Goal: Task Accomplishment & Management: Manage account settings

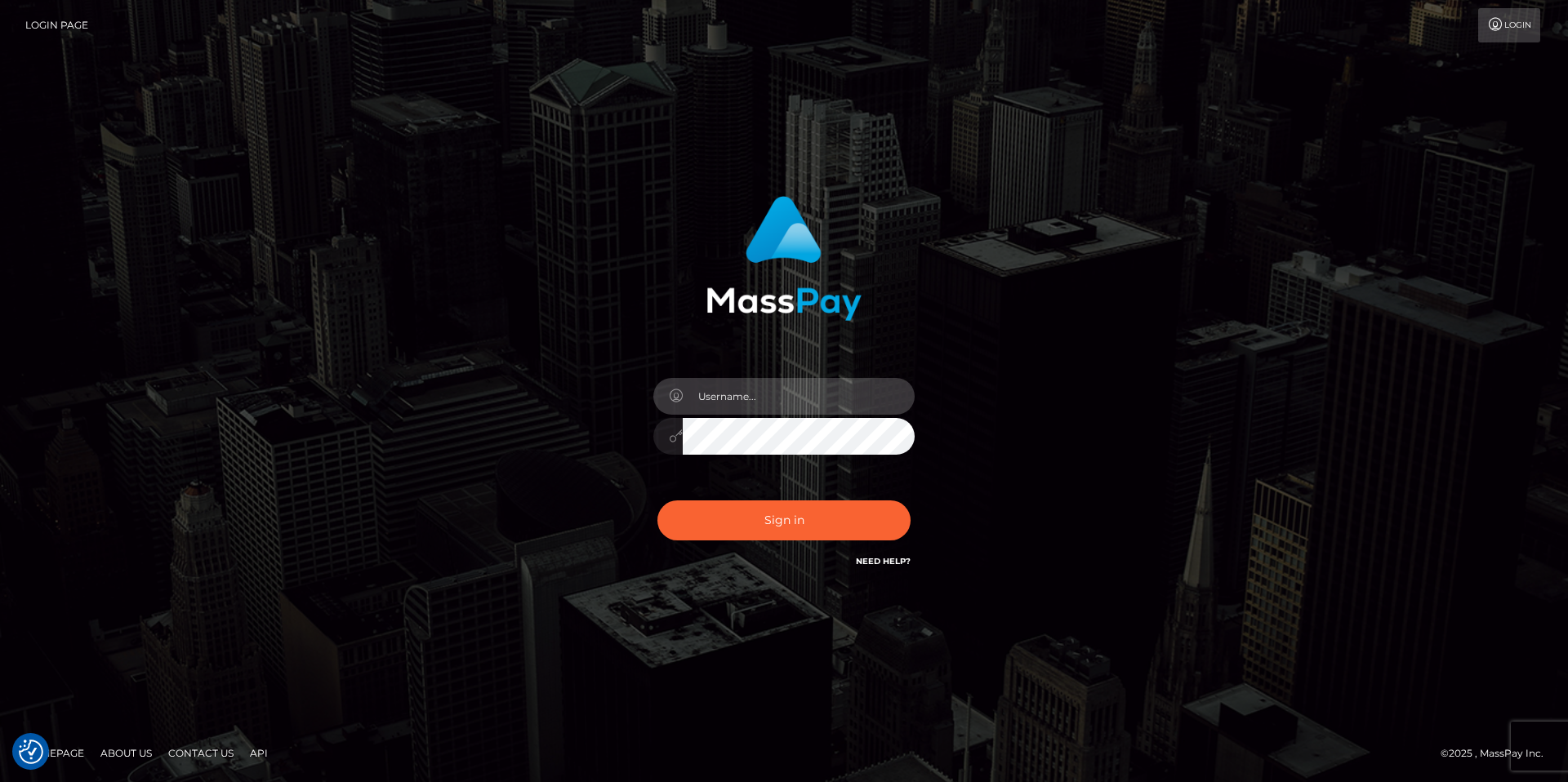
click at [741, 391] on input "text" at bounding box center [798, 396] width 232 height 37
paste input "Anna.Kushniruk"
type input "Anna.Kushniruk"
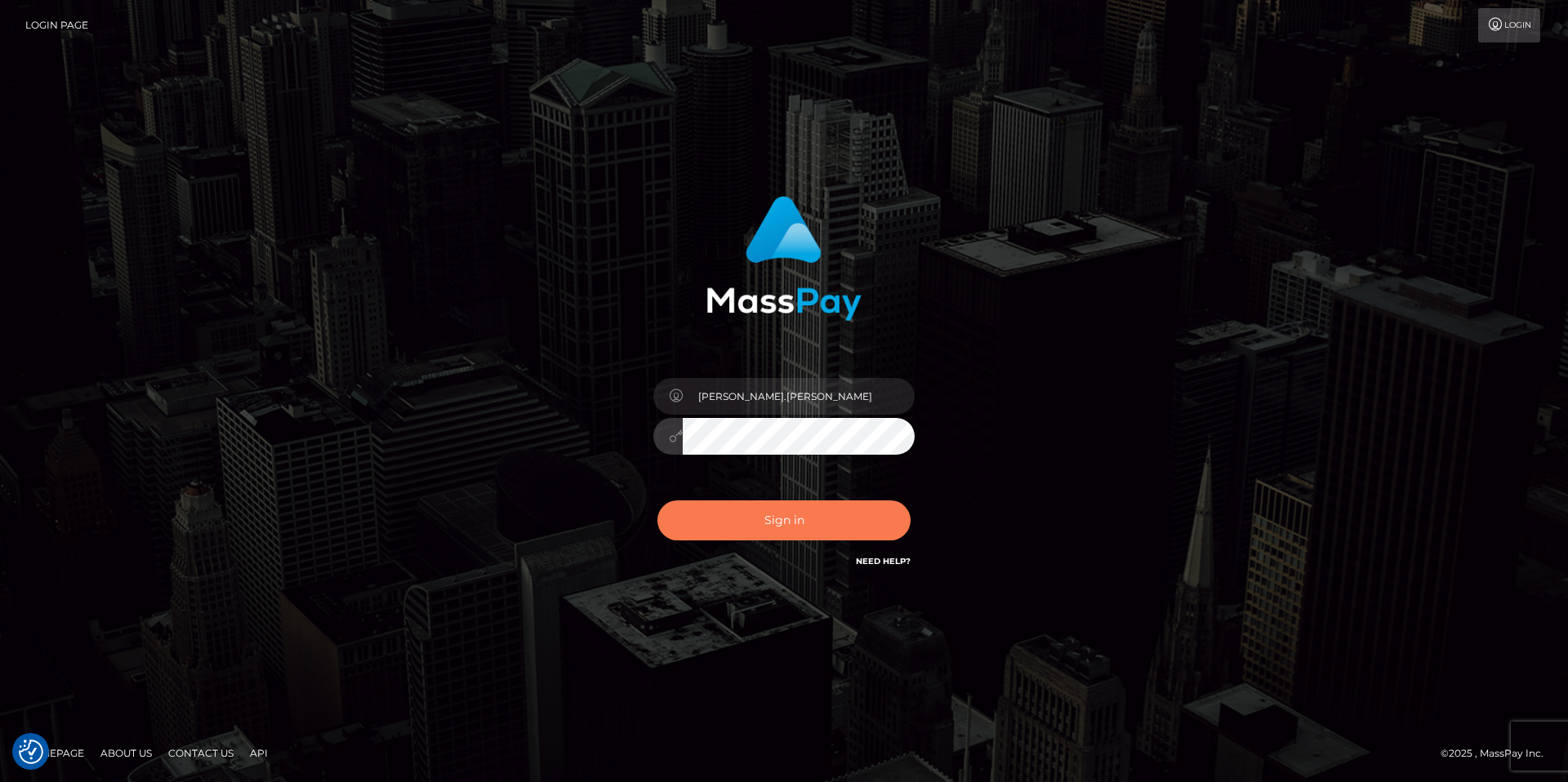
click at [793, 522] on button "Sign in" at bounding box center [784, 520] width 253 height 40
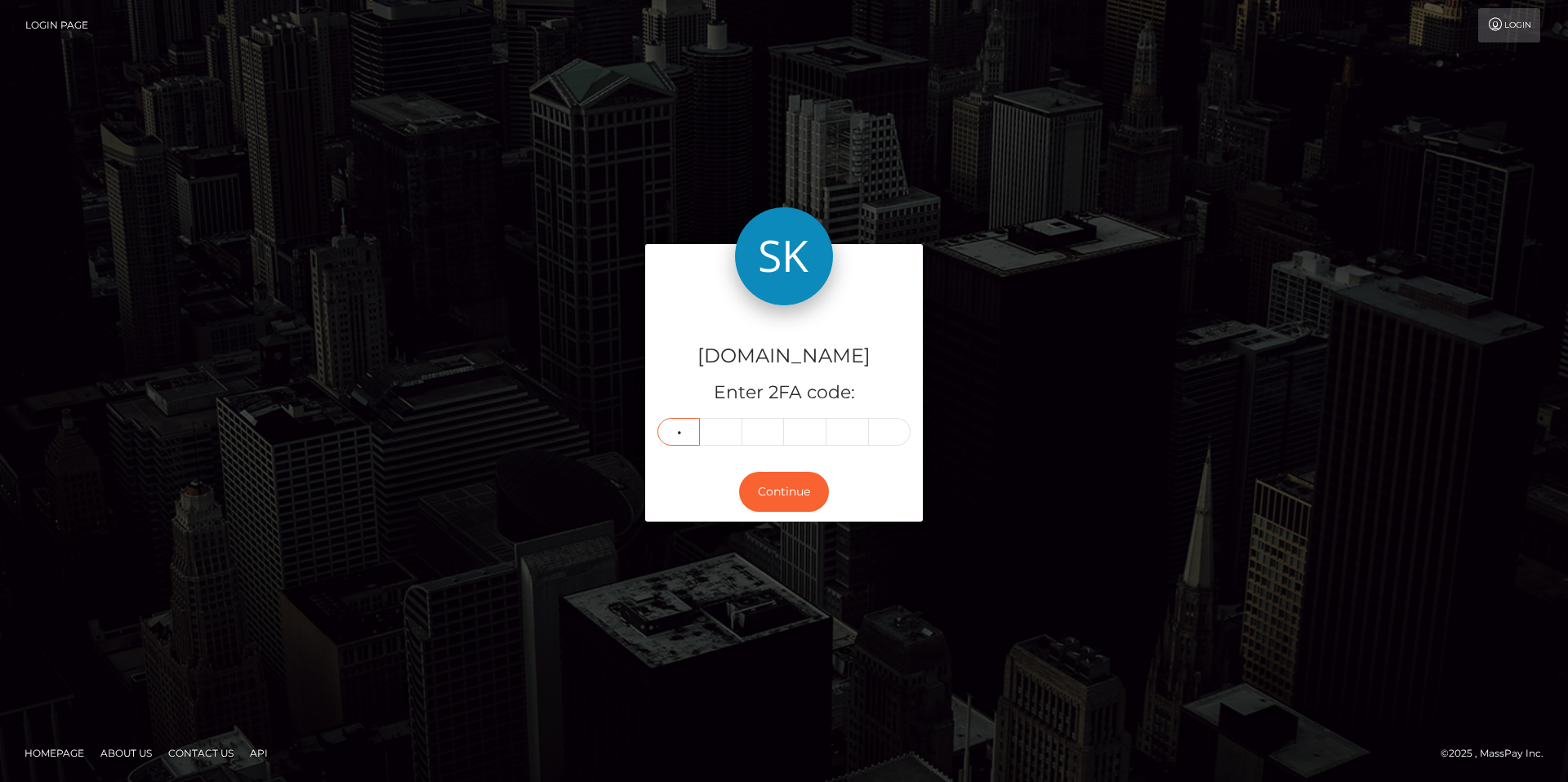
type input "3"
type input "7"
type input "3"
type input "4"
type input "6"
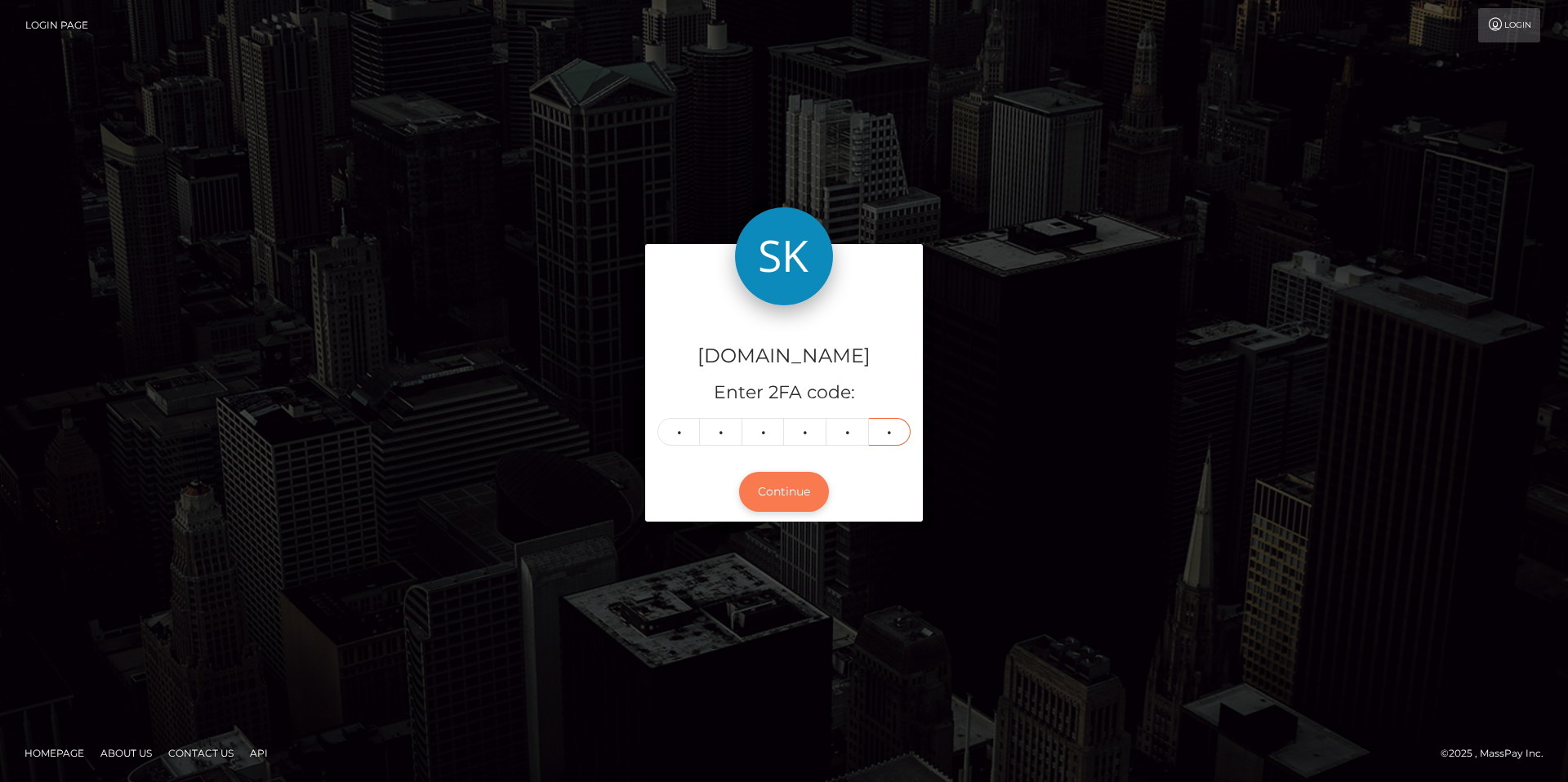
type input "4"
click at [772, 489] on button "Continue" at bounding box center [784, 492] width 90 height 40
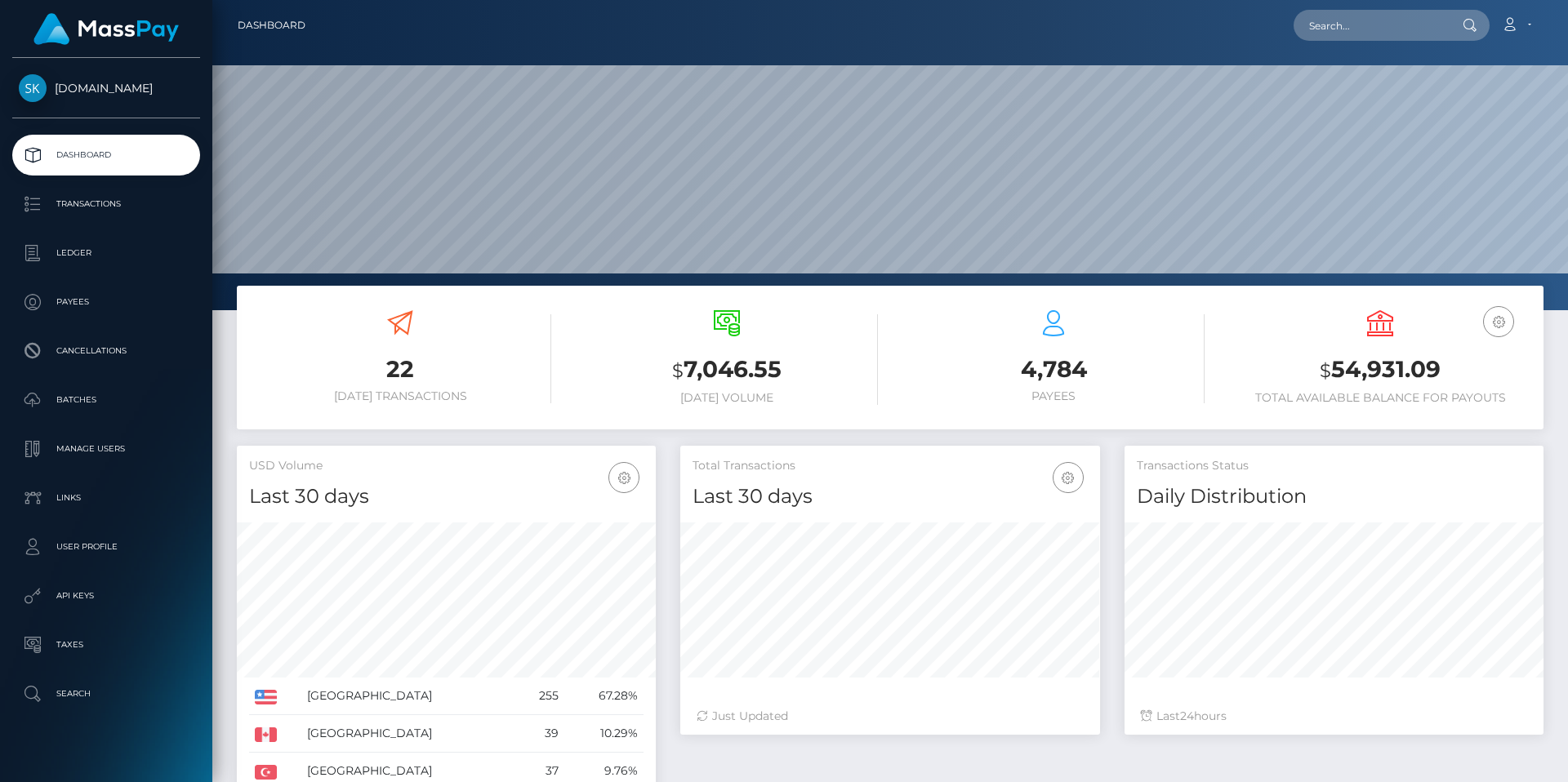
scroll to position [290, 420]
click at [92, 203] on p "Transactions" at bounding box center [106, 204] width 175 height 25
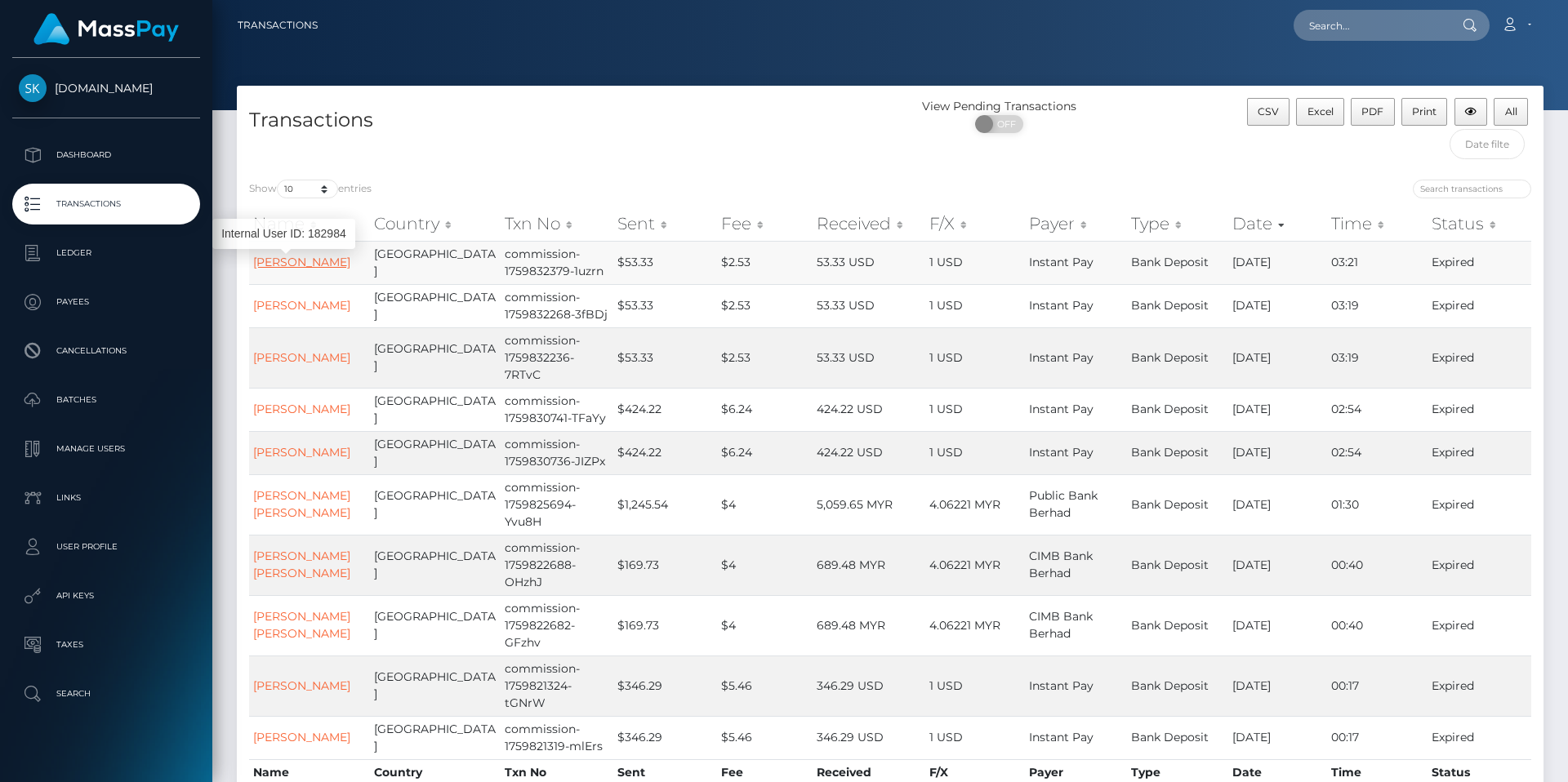
click at [303, 259] on link "Scott Beisel" at bounding box center [302, 262] width 97 height 15
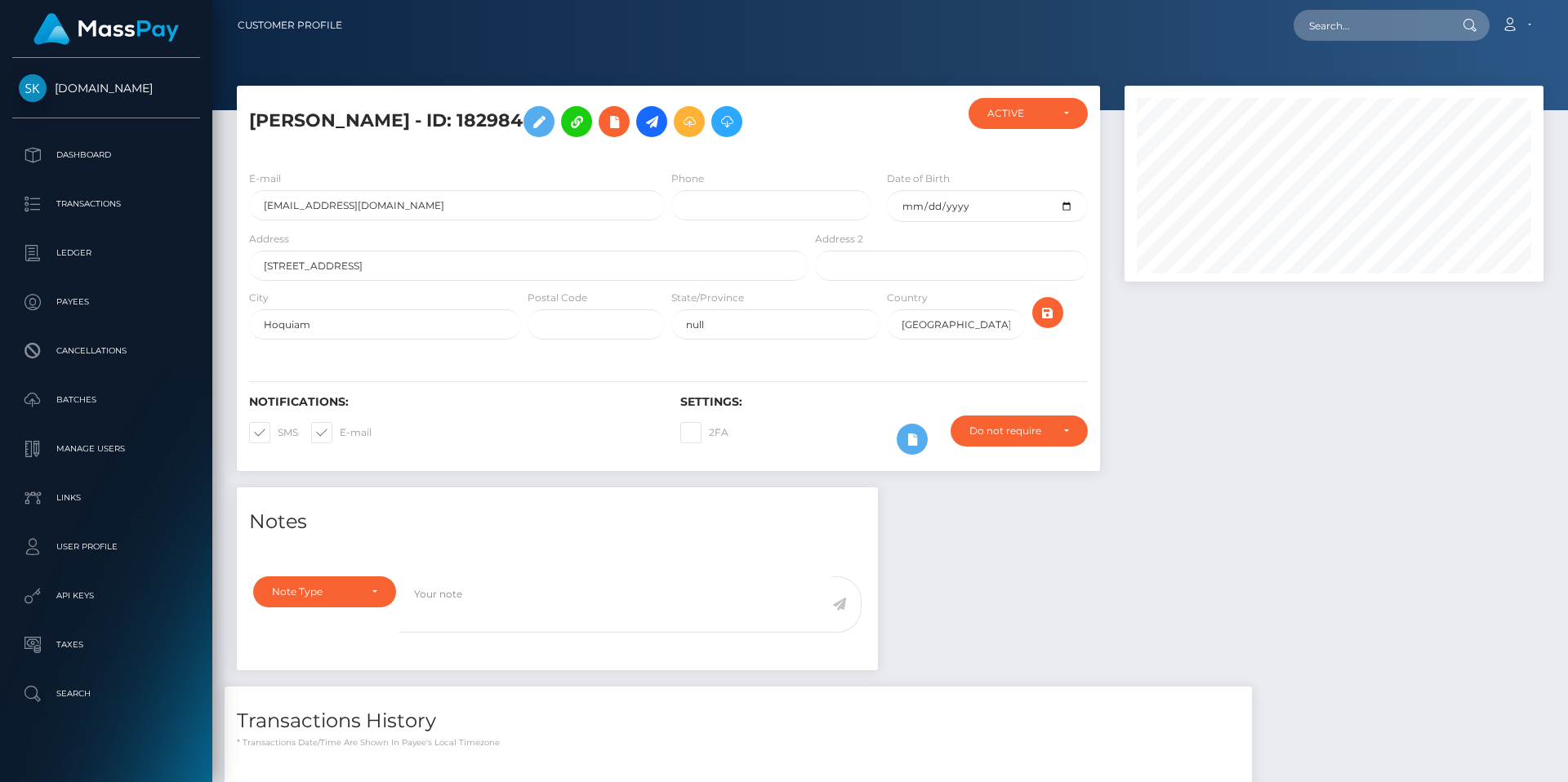
scroll to position [196, 420]
click at [92, 208] on p "Transactions" at bounding box center [106, 204] width 175 height 25
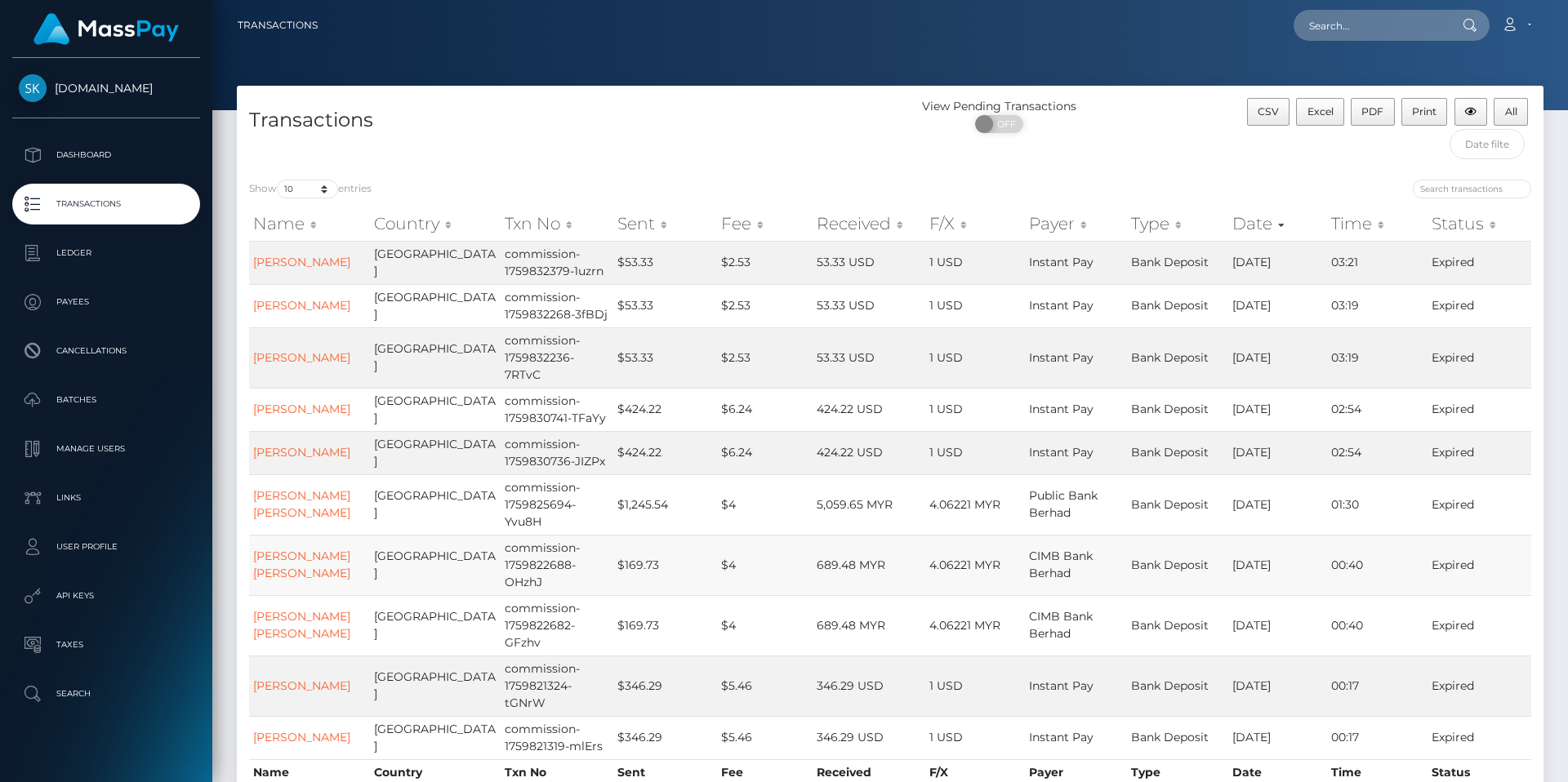
scroll to position [108, 0]
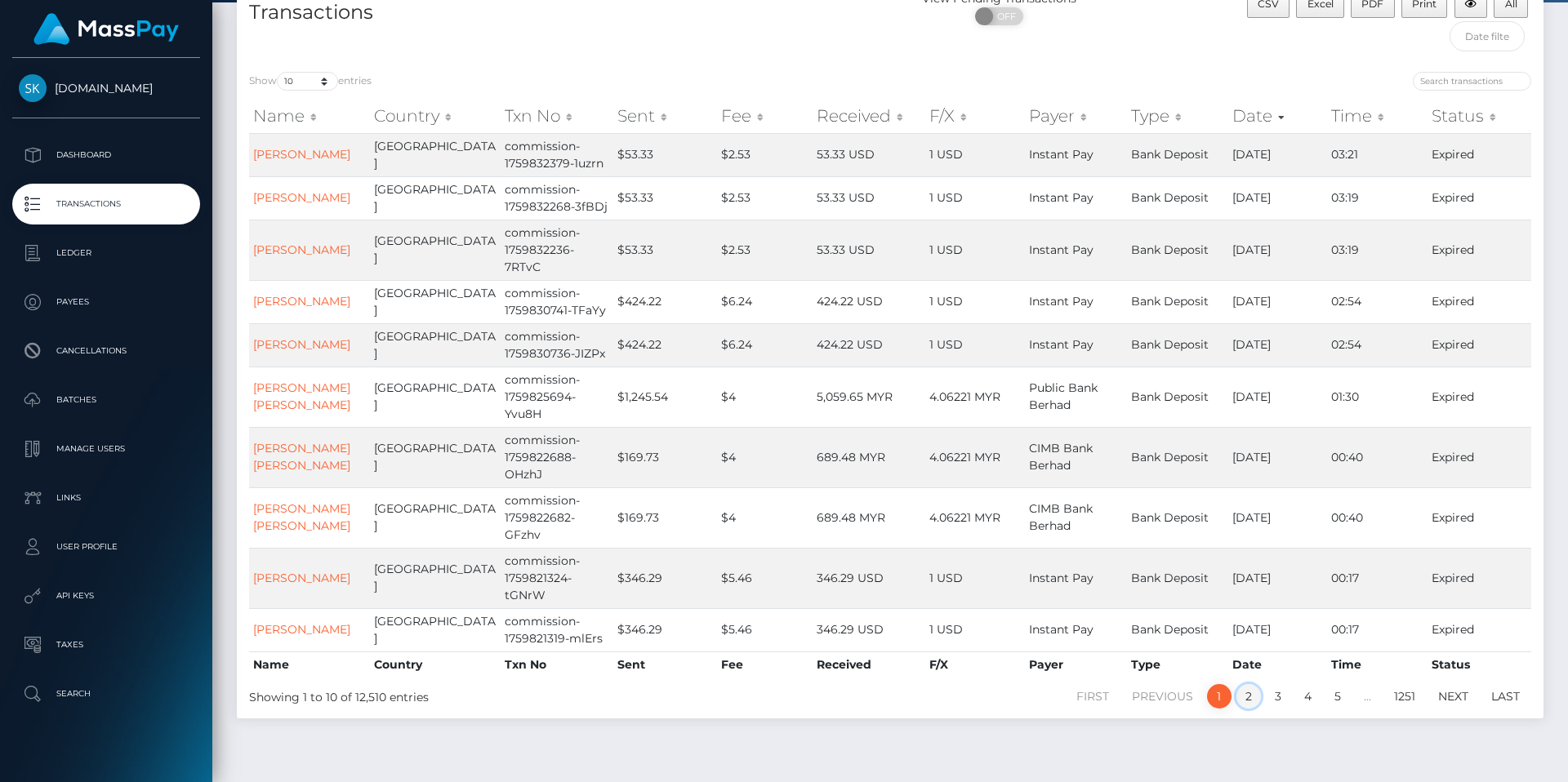
click at [1246, 684] on link "2" at bounding box center [1249, 696] width 25 height 25
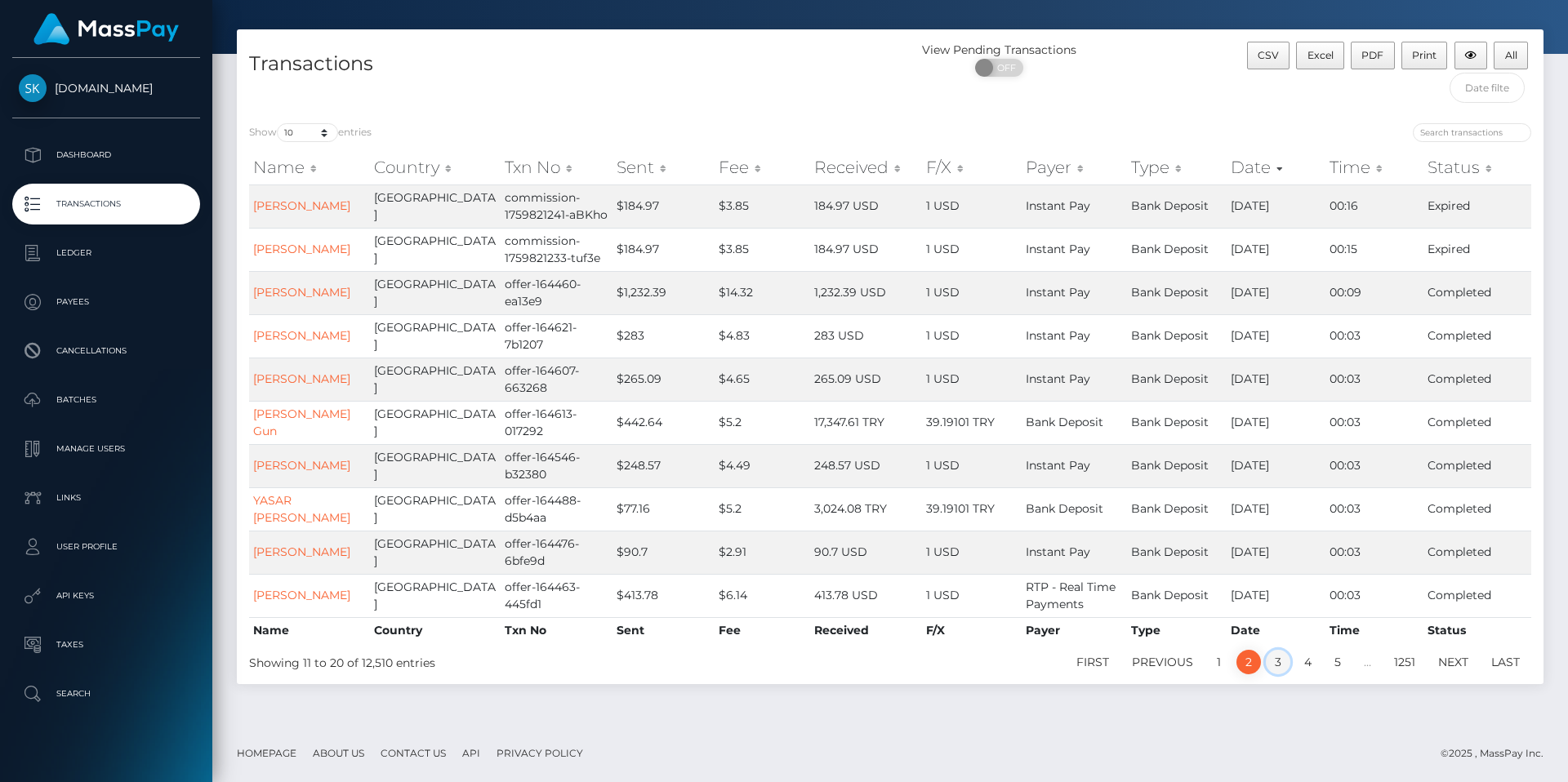
click at [1271, 663] on link "3" at bounding box center [1279, 663] width 25 height 25
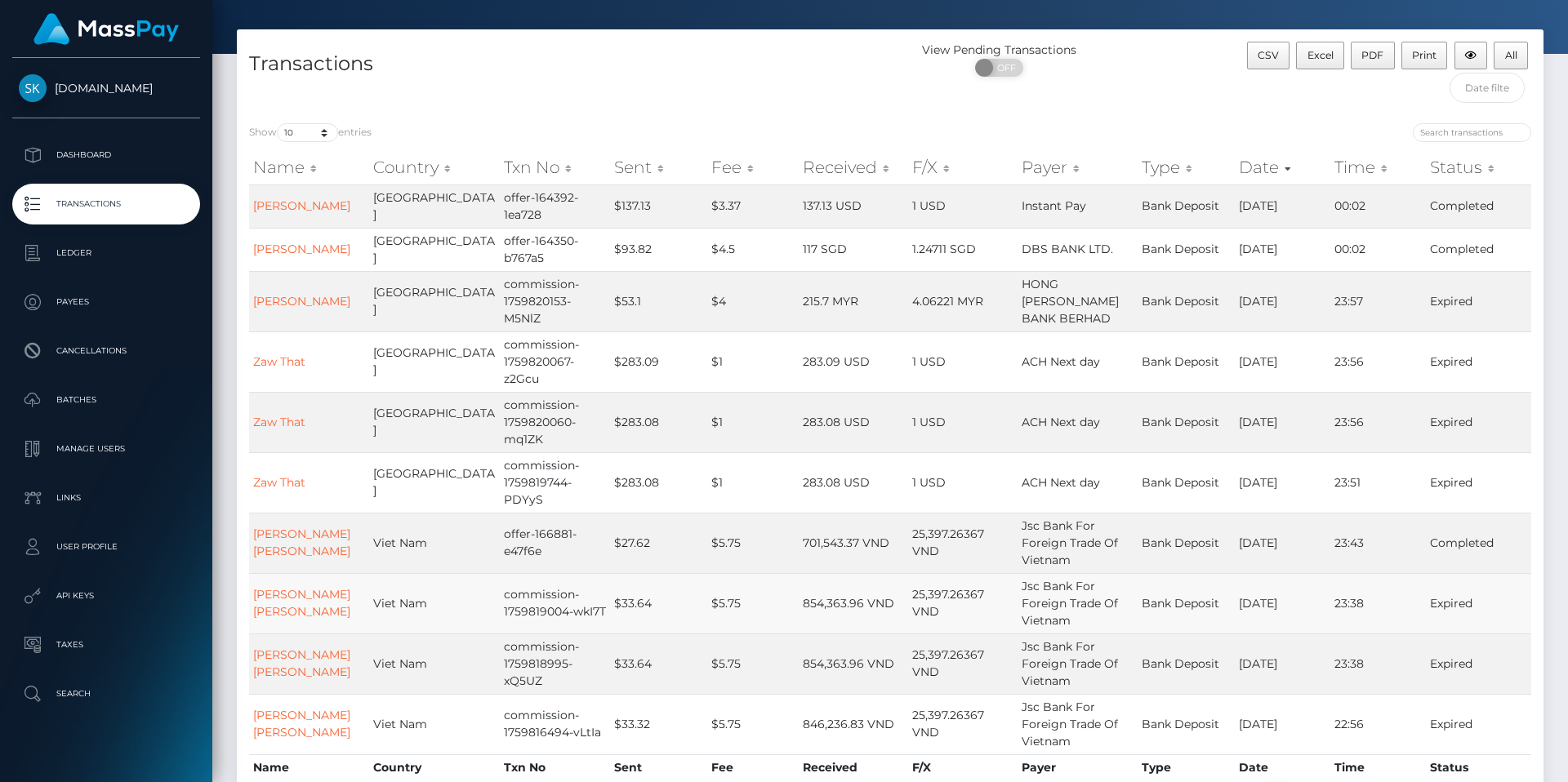
scroll to position [159, 0]
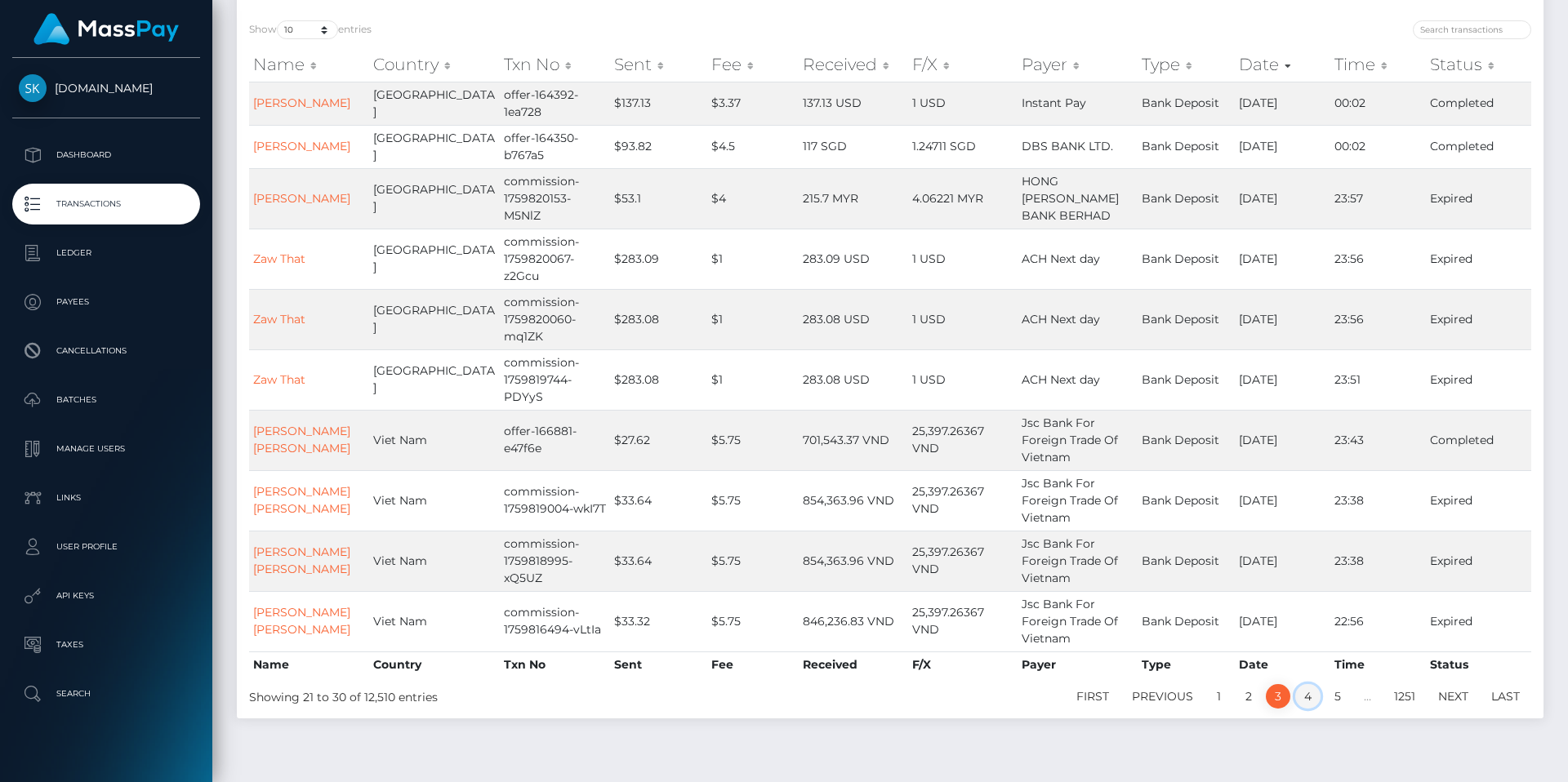
click at [1307, 684] on link "4" at bounding box center [1307, 696] width 26 height 25
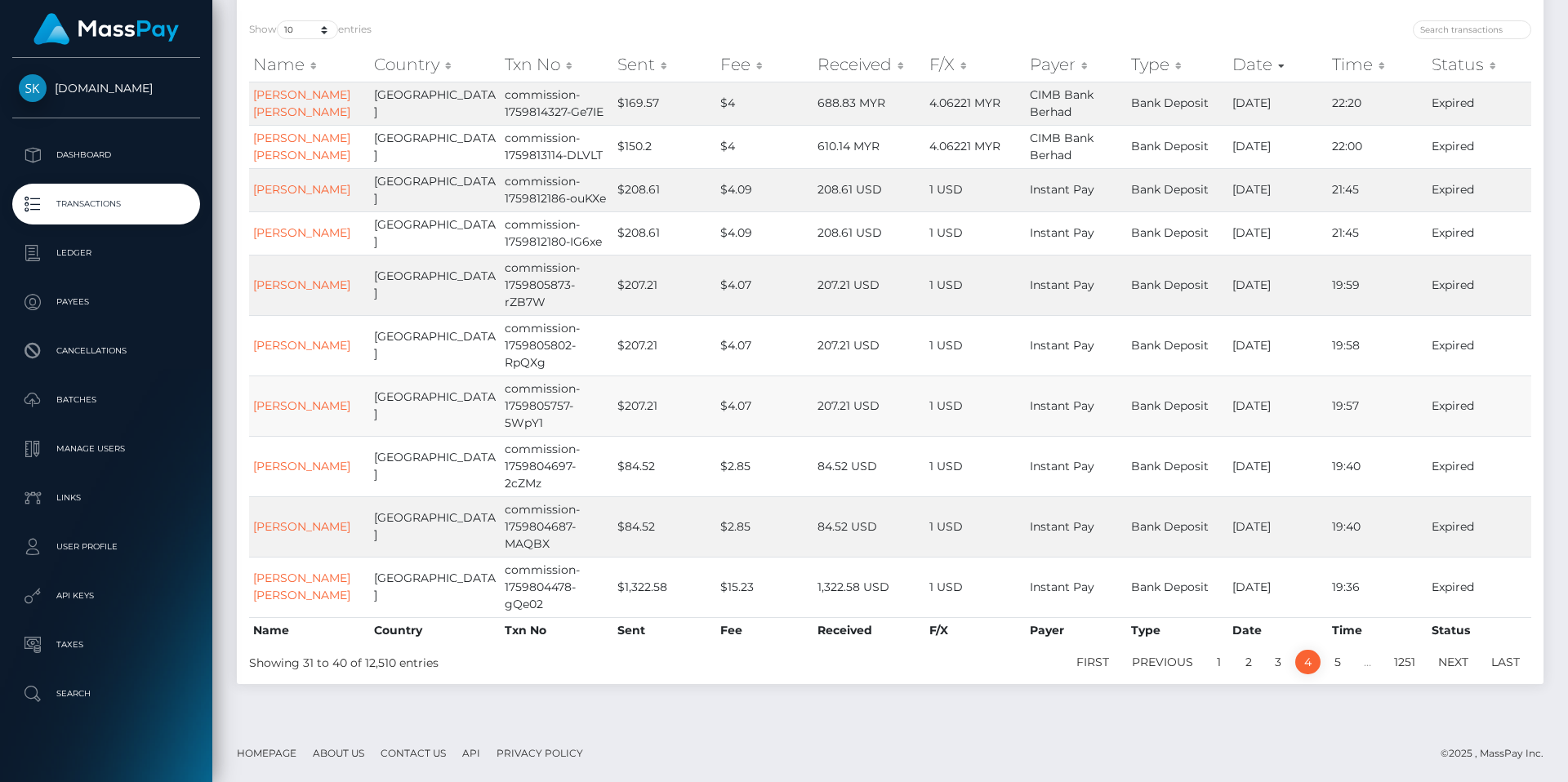
scroll to position [147, 0]
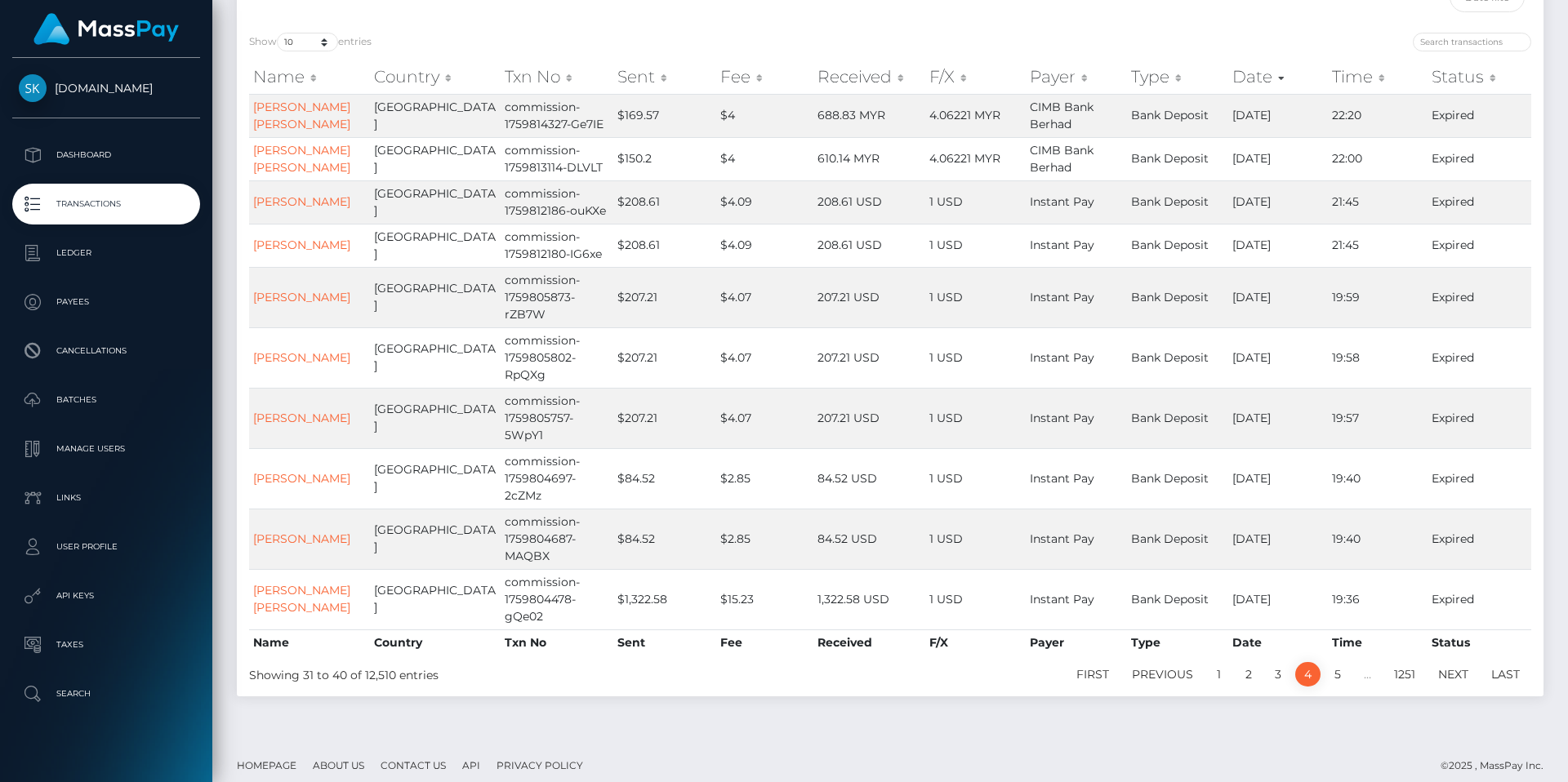
click at [1486, 82] on th "Status" at bounding box center [1480, 77] width 104 height 33
click at [1479, 78] on th "Status" at bounding box center [1480, 77] width 104 height 33
click at [1491, 82] on th "Status" at bounding box center [1480, 77] width 104 height 33
click at [1458, 75] on th "Status" at bounding box center [1480, 77] width 104 height 33
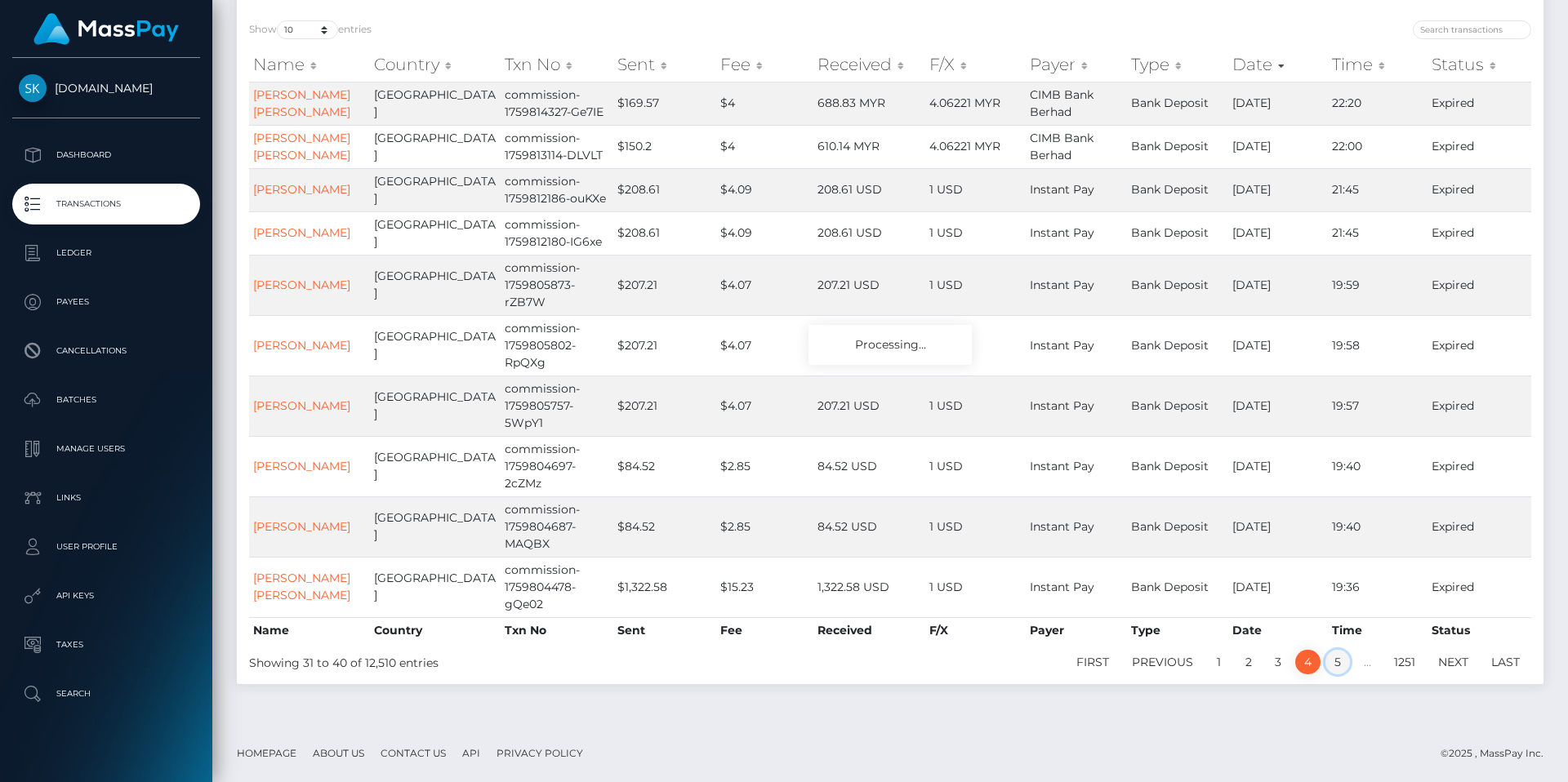
click at [1338, 662] on link "5" at bounding box center [1338, 663] width 25 height 25
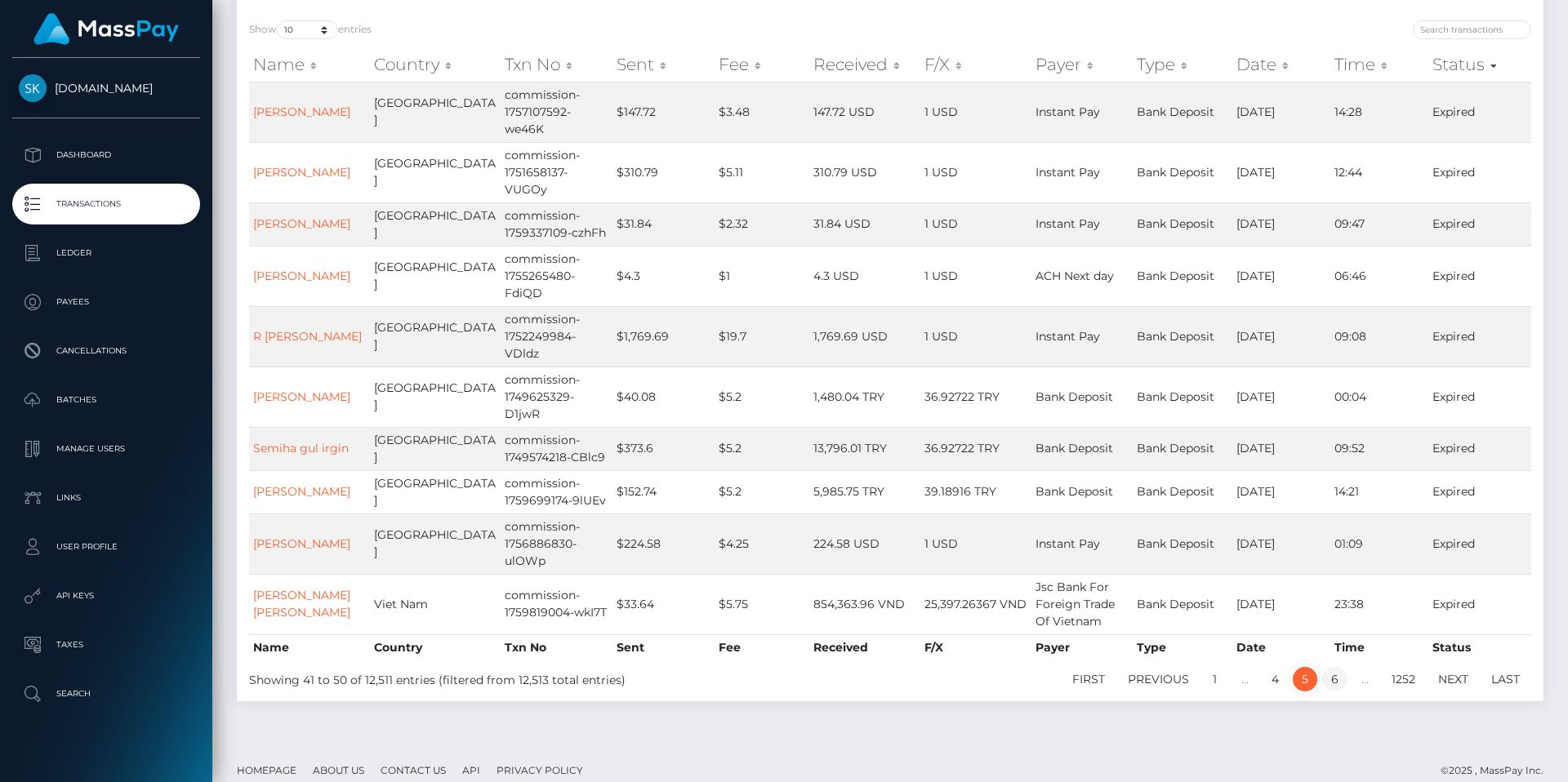
scroll to position [125, 0]
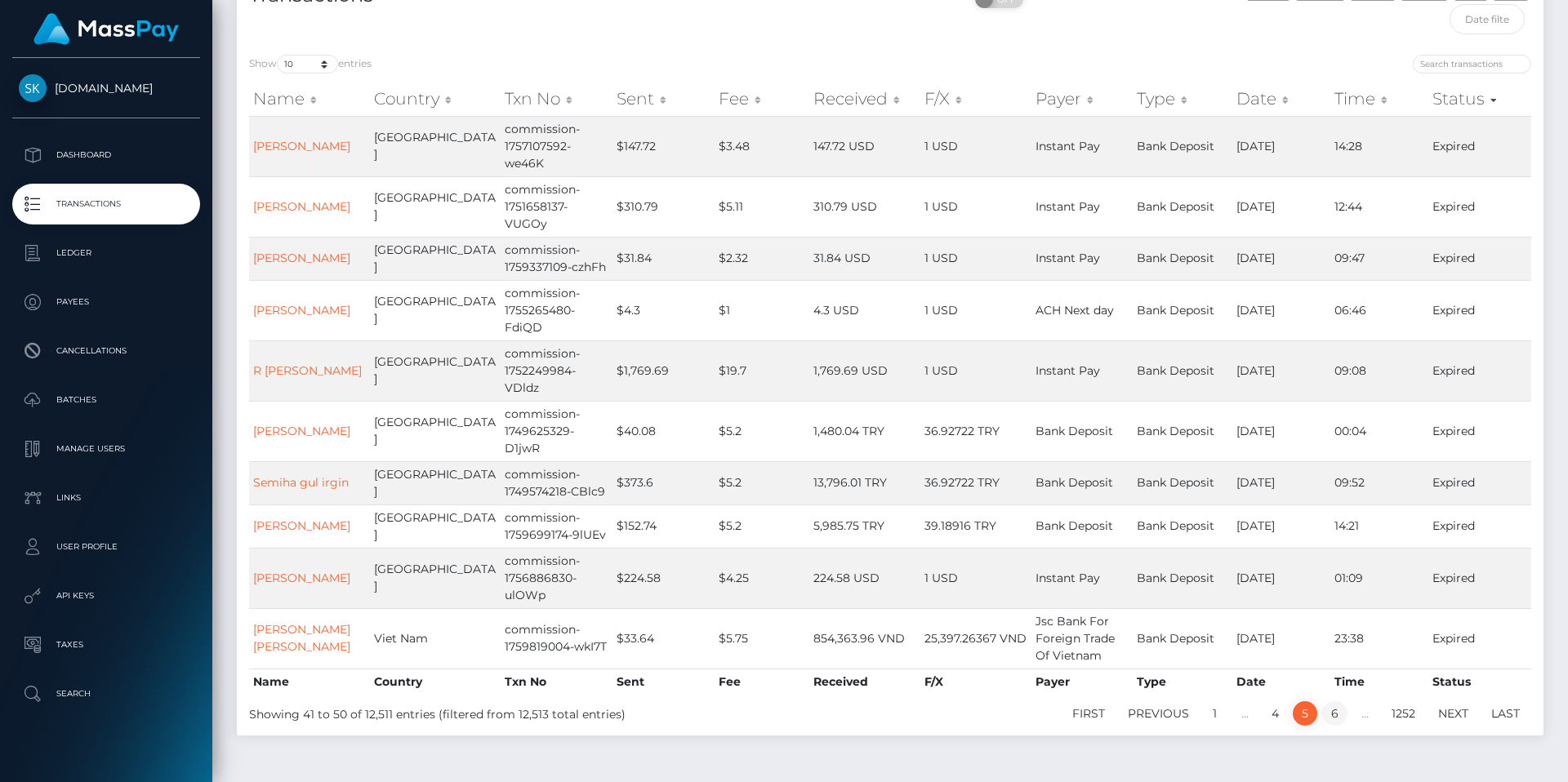
click at [1341, 701] on link "6" at bounding box center [1335, 714] width 26 height 25
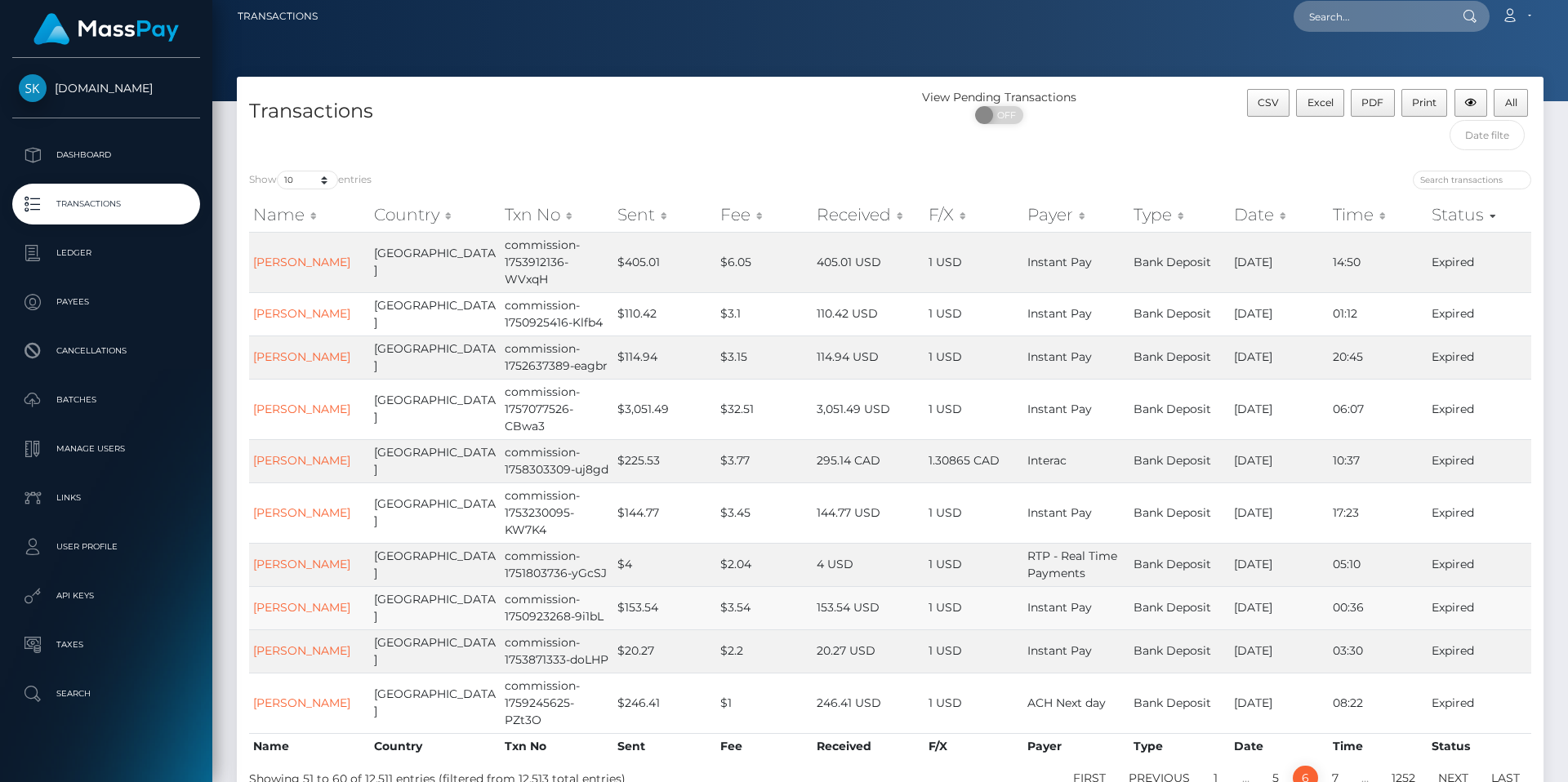
scroll to position [0, 0]
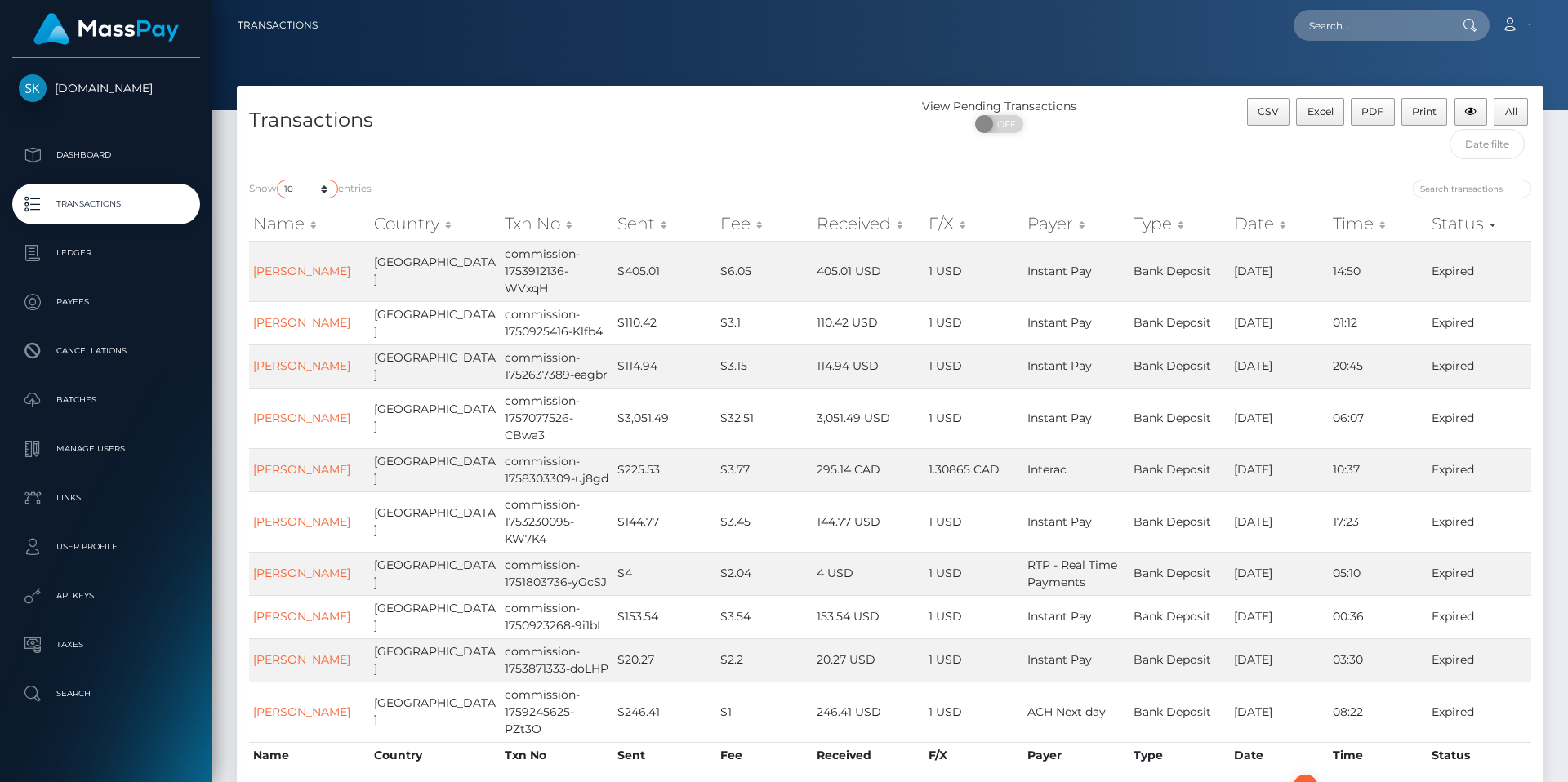
click at [328, 191] on select "10 25 50 100 250 500 1,000 3,500" at bounding box center [307, 189] width 61 height 19
select select "100"
click at [279, 180] on select "10 25 50 100 250 500 1,000 3,500" at bounding box center [307, 189] width 61 height 19
click at [1465, 186] on input "search" at bounding box center [1472, 189] width 119 height 19
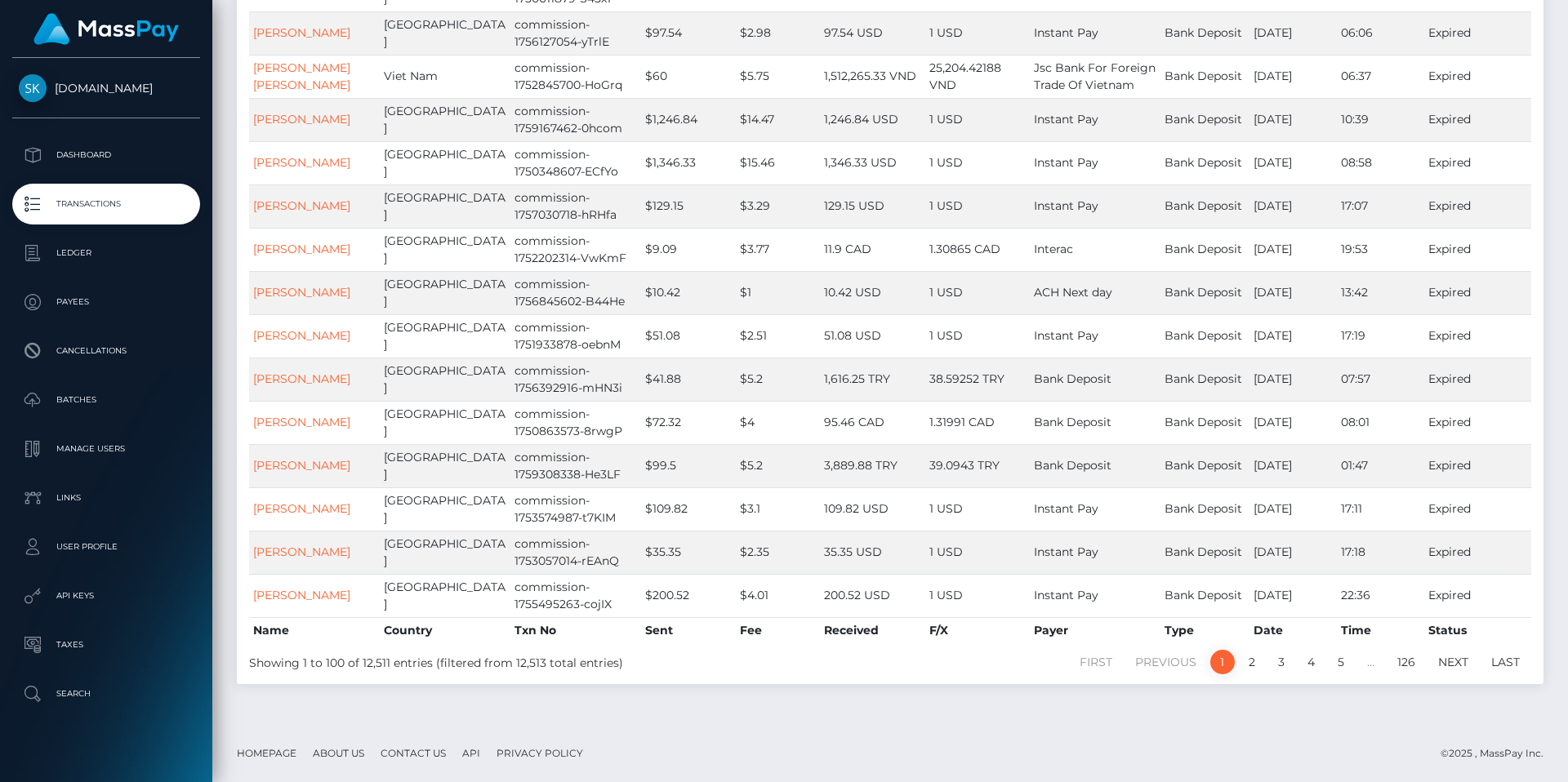
scroll to position [4928, 0]
click at [1252, 667] on link "2" at bounding box center [1252, 663] width 25 height 25
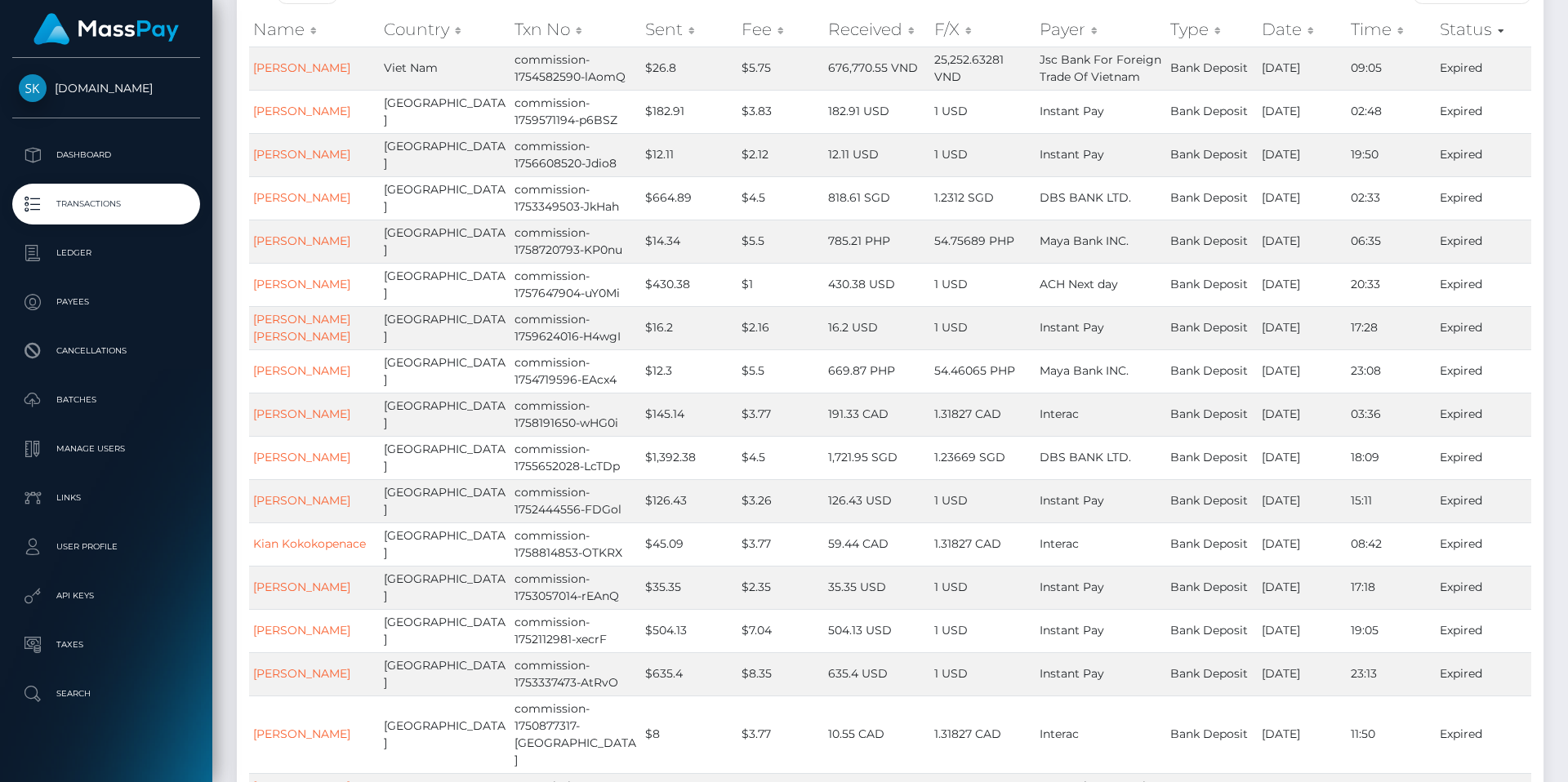
scroll to position [0, 0]
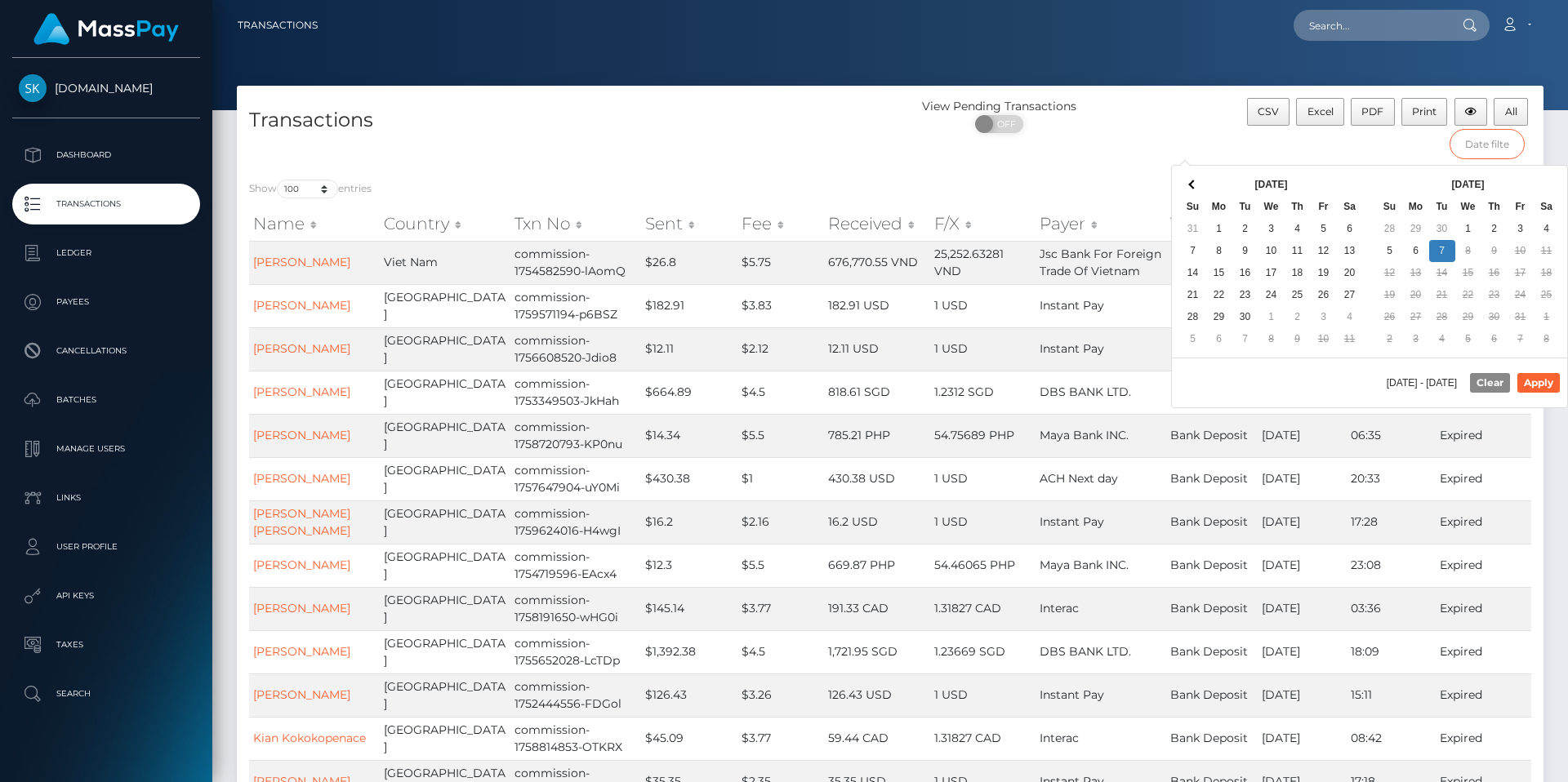
click at [1480, 152] on input "text" at bounding box center [1488, 144] width 76 height 30
click at [1374, 152] on div "CSV Excel PDF Print All" at bounding box center [1380, 133] width 326 height 69
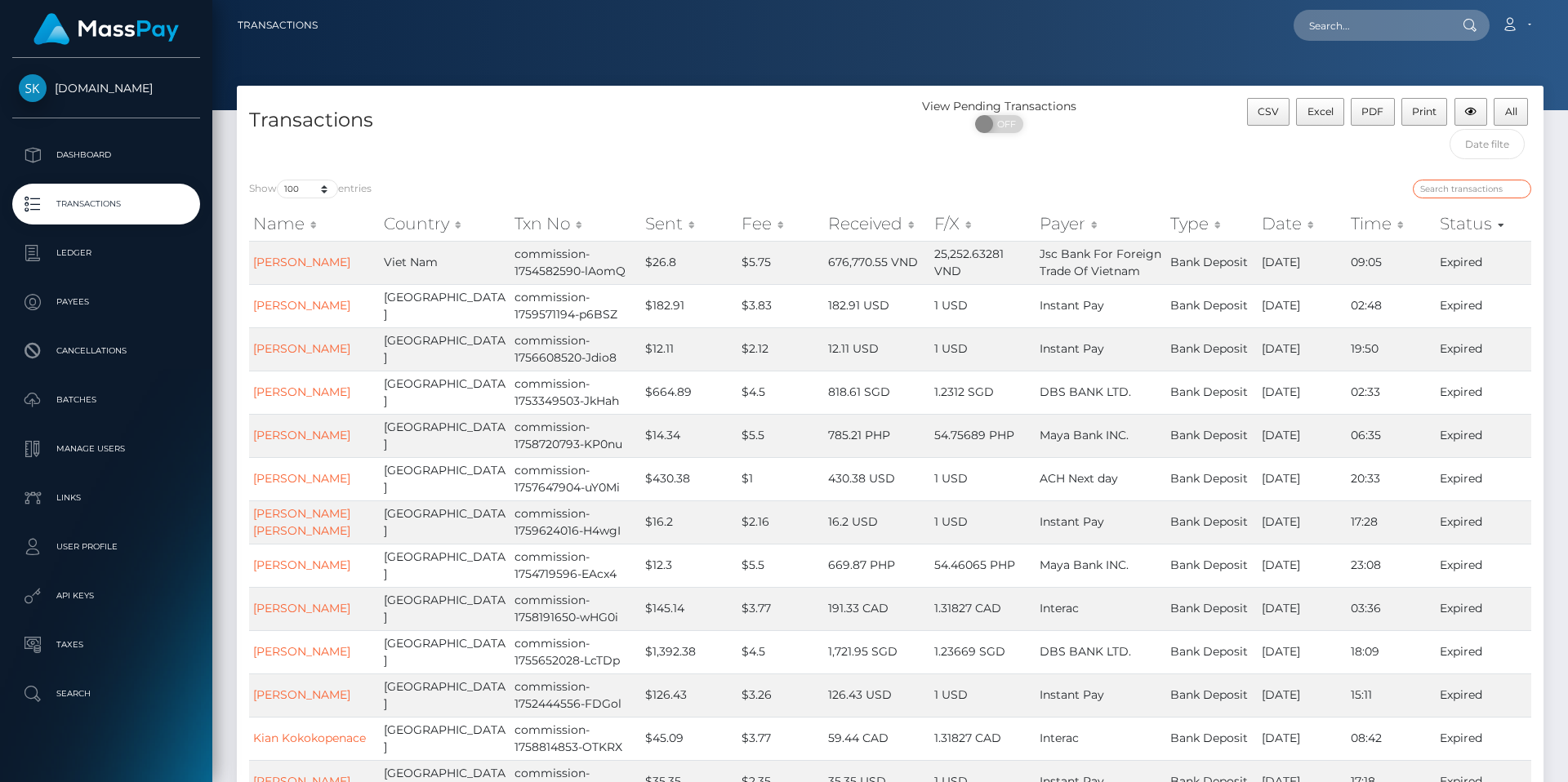
click at [1451, 187] on input "search" at bounding box center [1472, 189] width 119 height 19
click at [1491, 226] on th "Status" at bounding box center [1484, 224] width 96 height 33
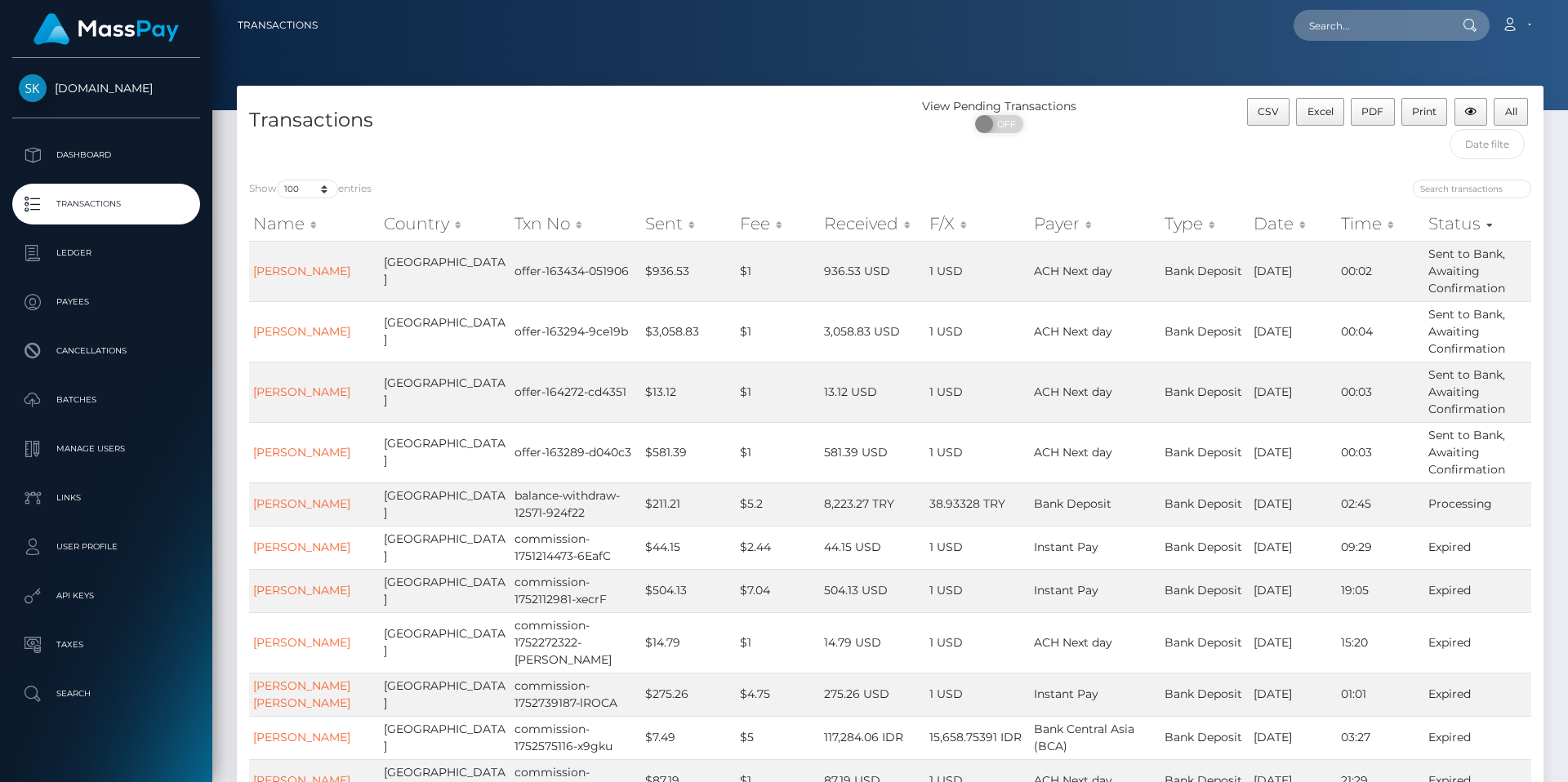
click at [1460, 224] on th "Status" at bounding box center [1478, 224] width 107 height 33
click at [1482, 222] on th "Status" at bounding box center [1478, 224] width 107 height 33
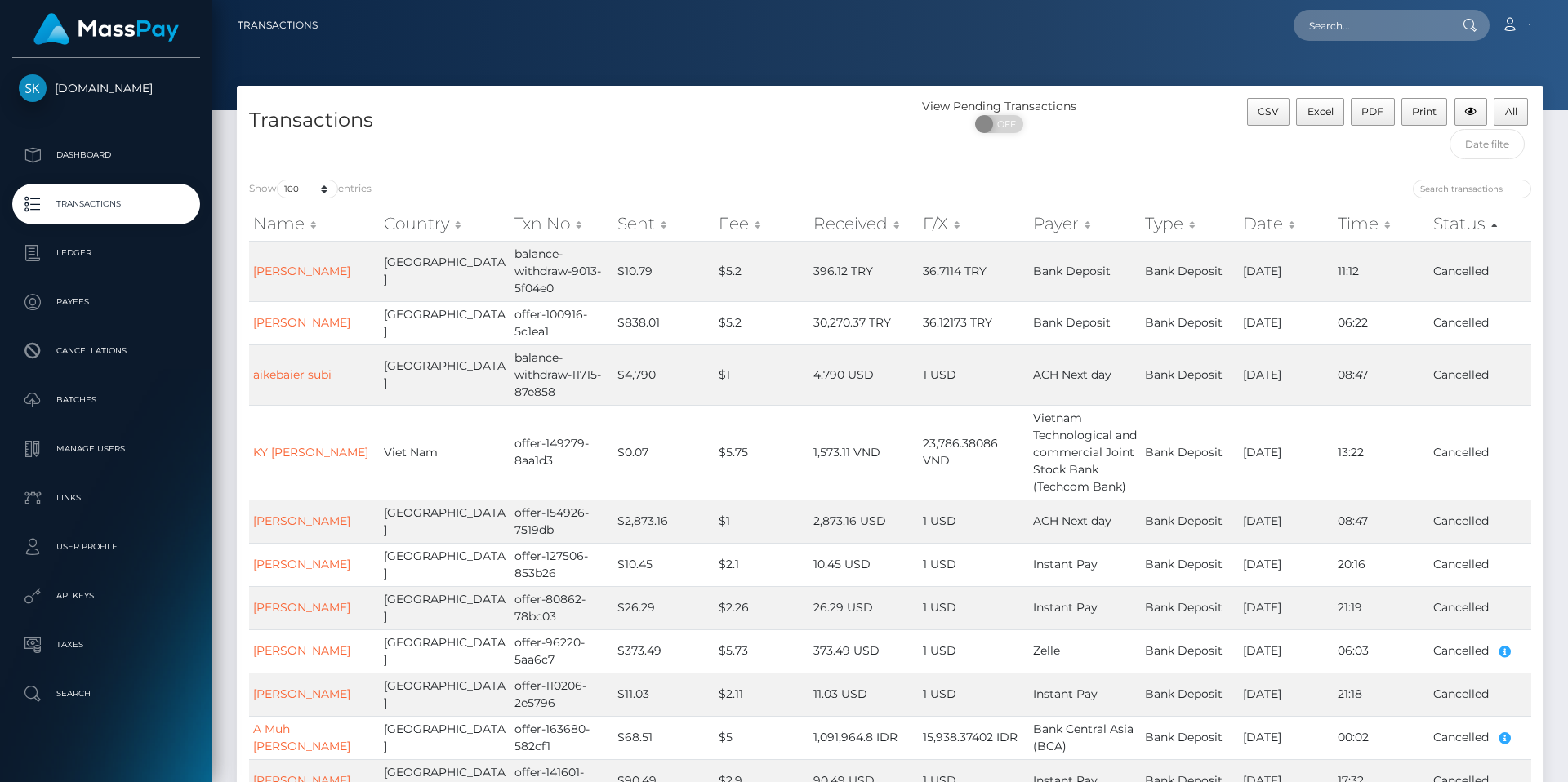
click at [1482, 222] on th "Status" at bounding box center [1481, 224] width 102 height 33
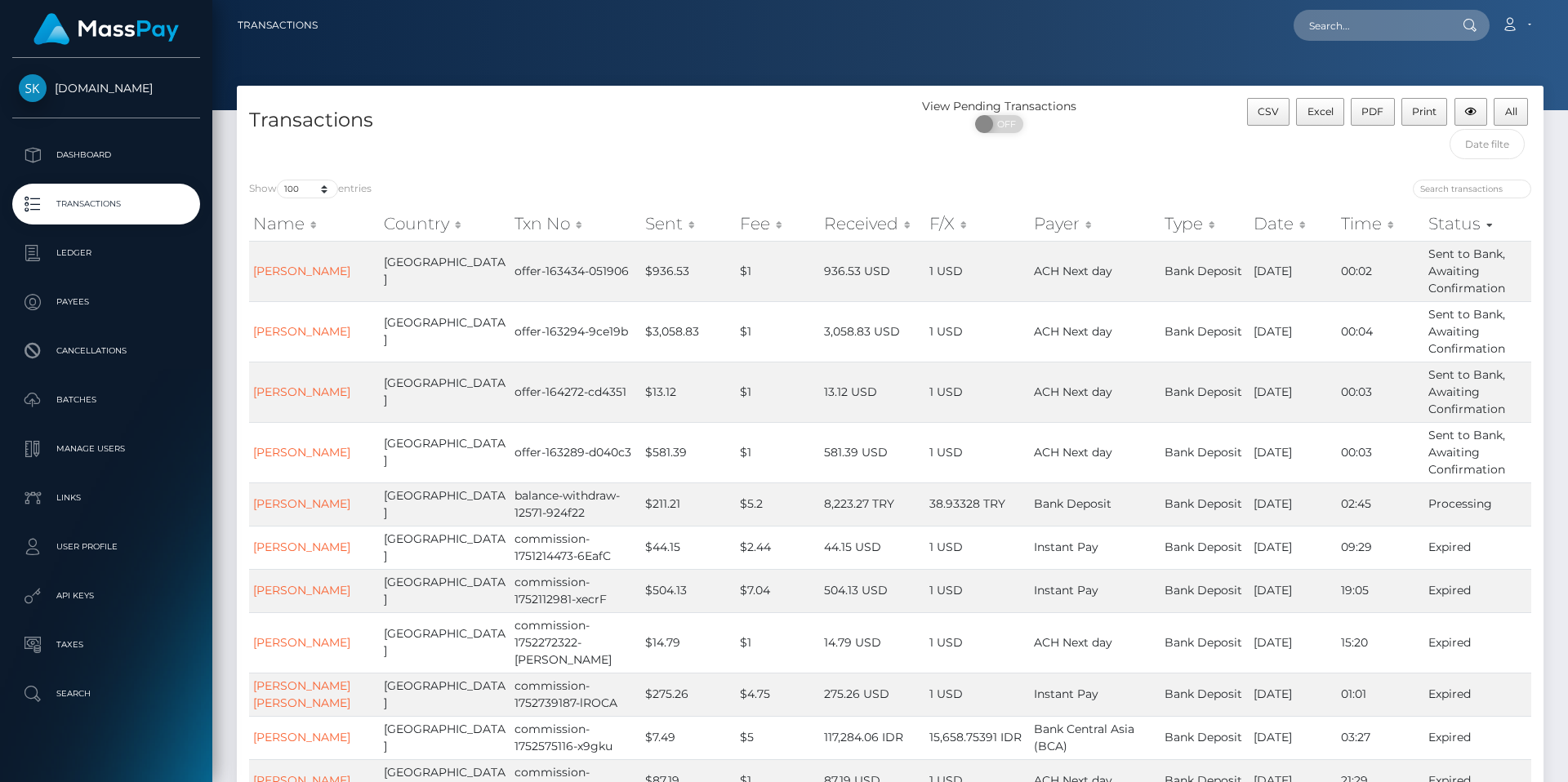
click at [1265, 231] on th "Date" at bounding box center [1293, 224] width 87 height 33
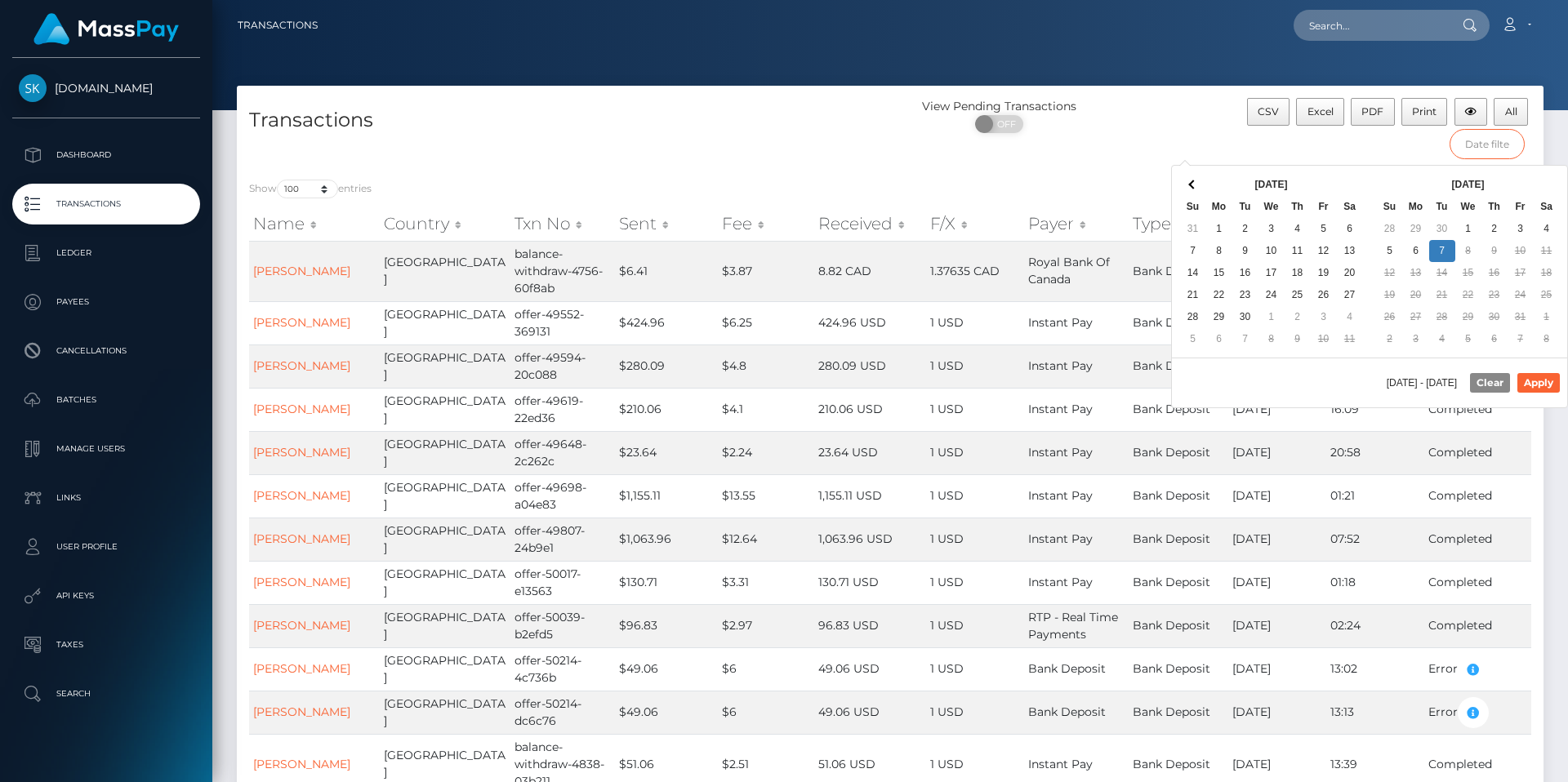
click at [1481, 150] on input "text" at bounding box center [1488, 144] width 76 height 30
click at [1190, 186] on th at bounding box center [1194, 185] width 26 height 22
click at [1550, 185] on span at bounding box center [1547, 184] width 9 height 9
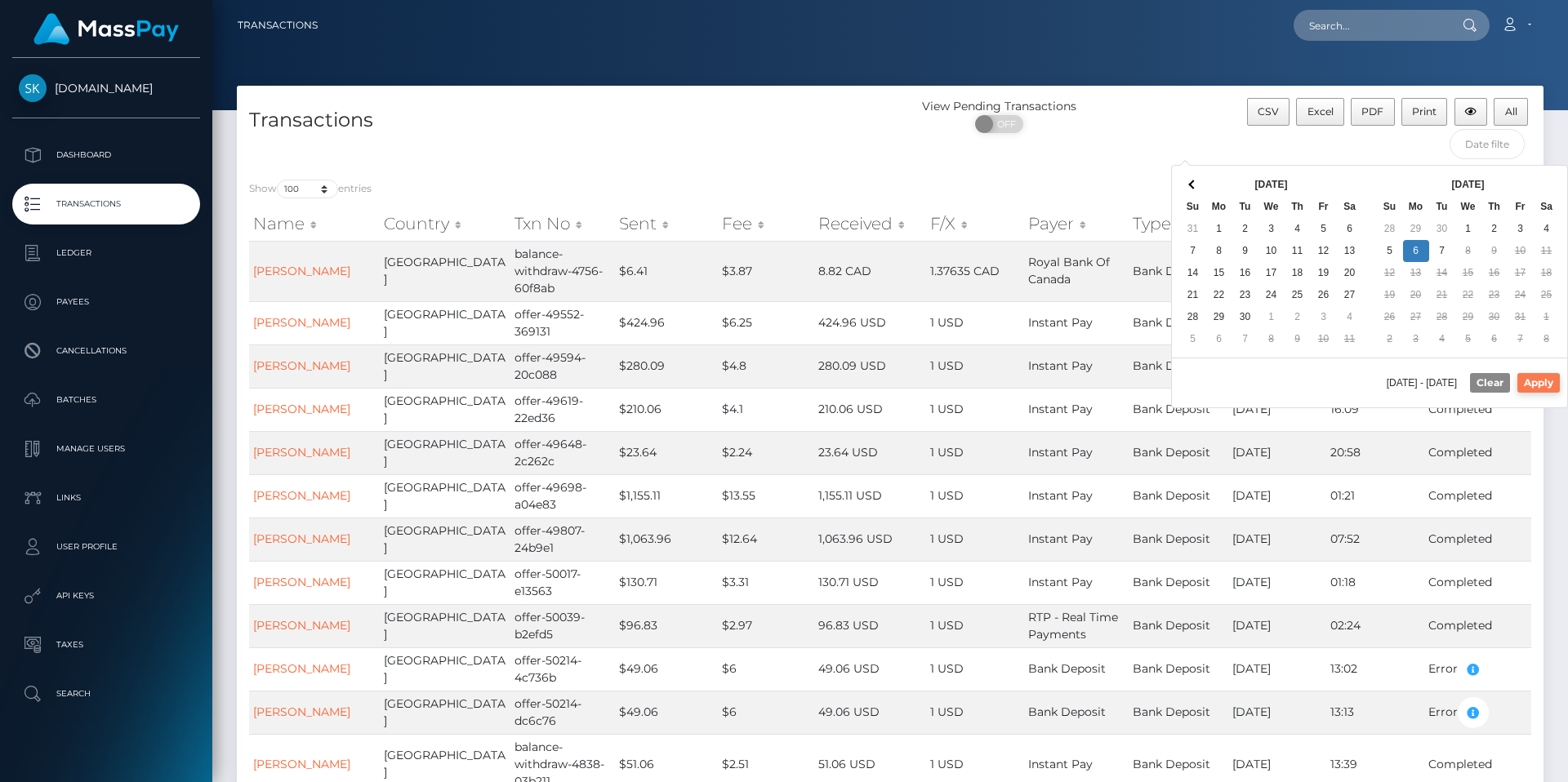
click at [1533, 383] on button "Apply" at bounding box center [1539, 383] width 43 height 20
type input "10/06/2025 - 10/06/2025"
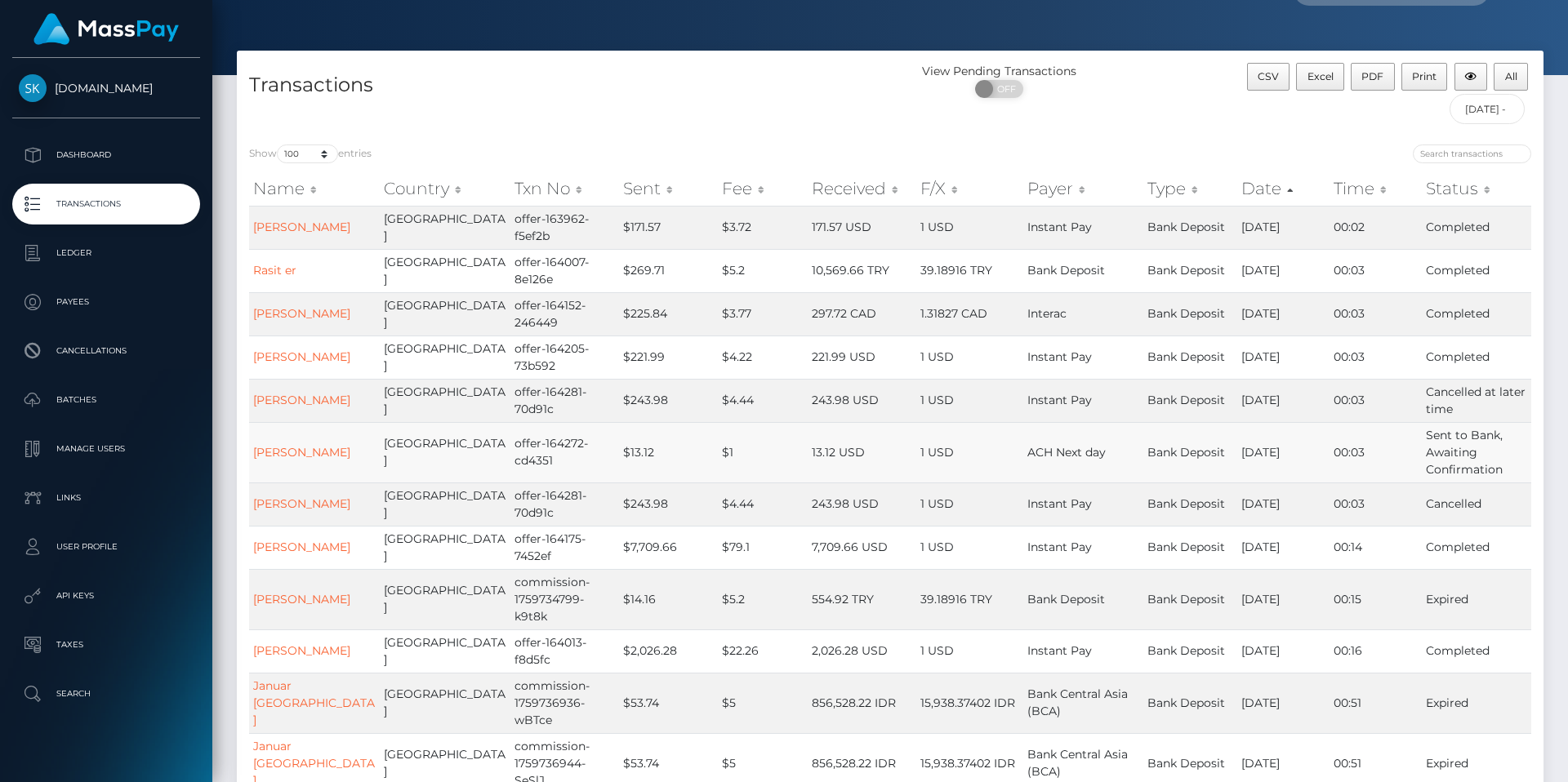
scroll to position [40, 0]
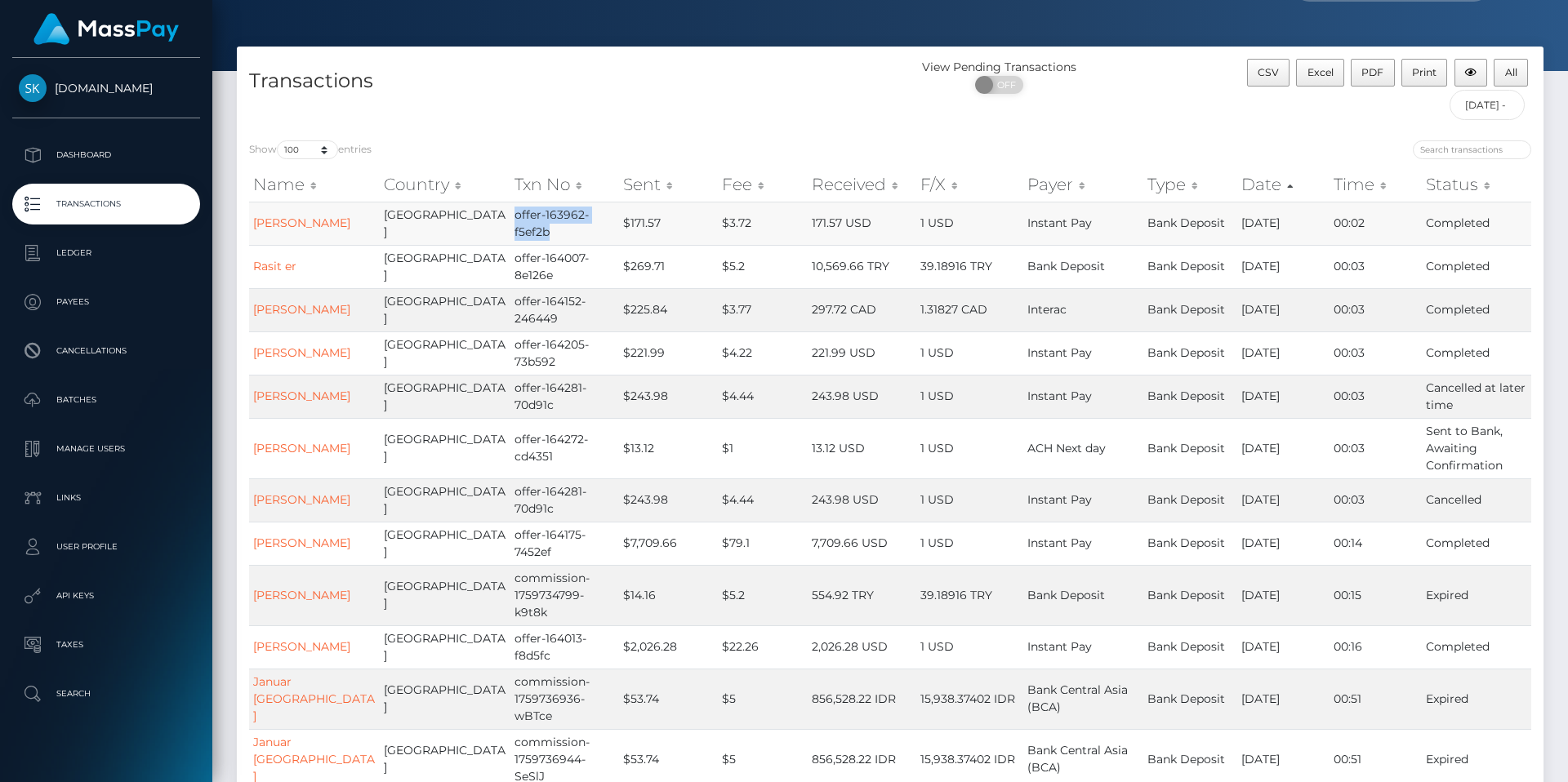
drag, startPoint x: 477, startPoint y: 214, endPoint x: 532, endPoint y: 236, distance: 59.2
click at [532, 236] on td "offer-163962-f5ef2b" at bounding box center [565, 223] width 109 height 44
copy td "offer-163962-f5ef2b"
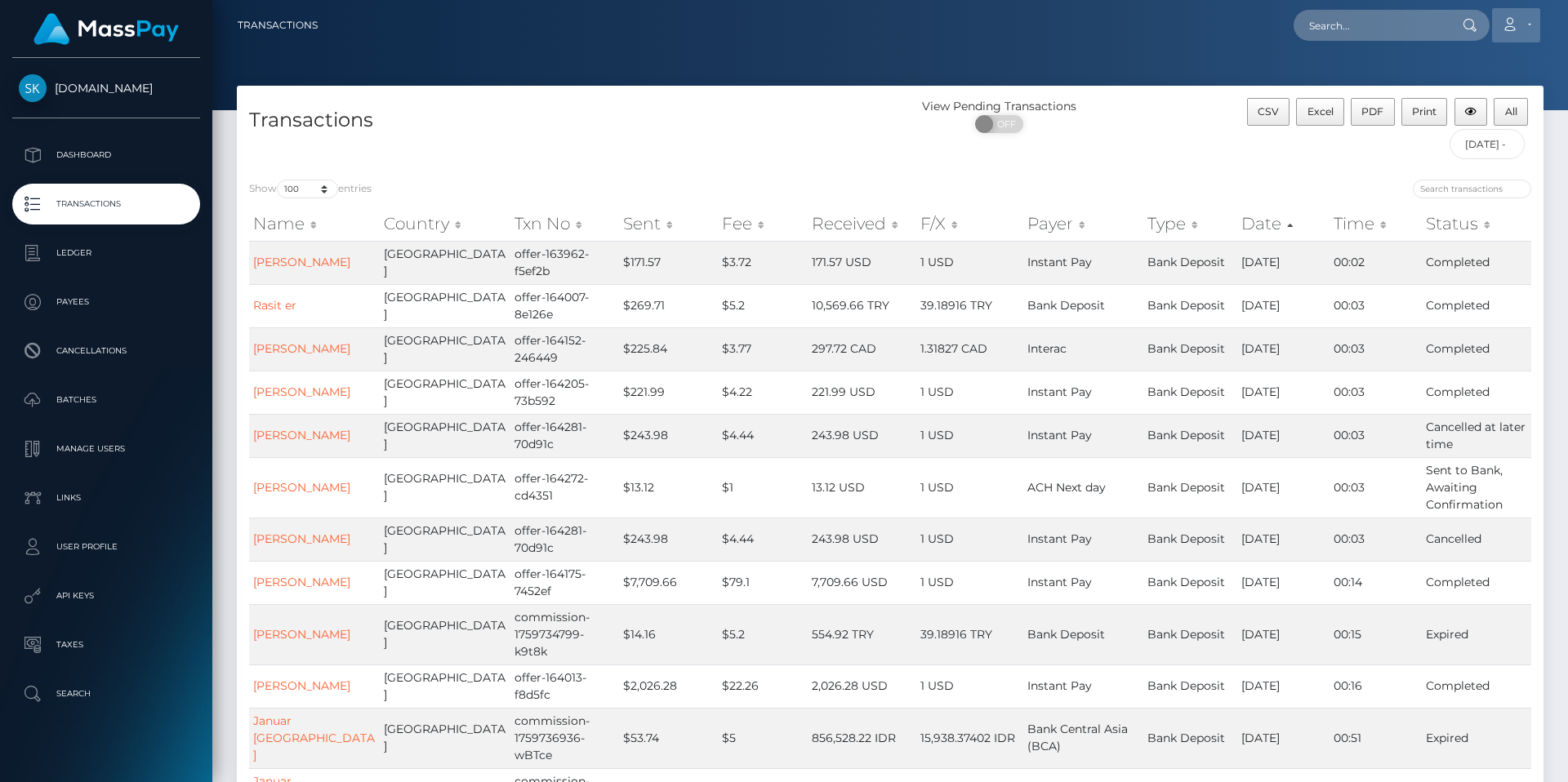
click at [1510, 22] on icon at bounding box center [1509, 25] width 17 height 13
click at [1458, 108] on link "Logout" at bounding box center [1477, 105] width 131 height 30
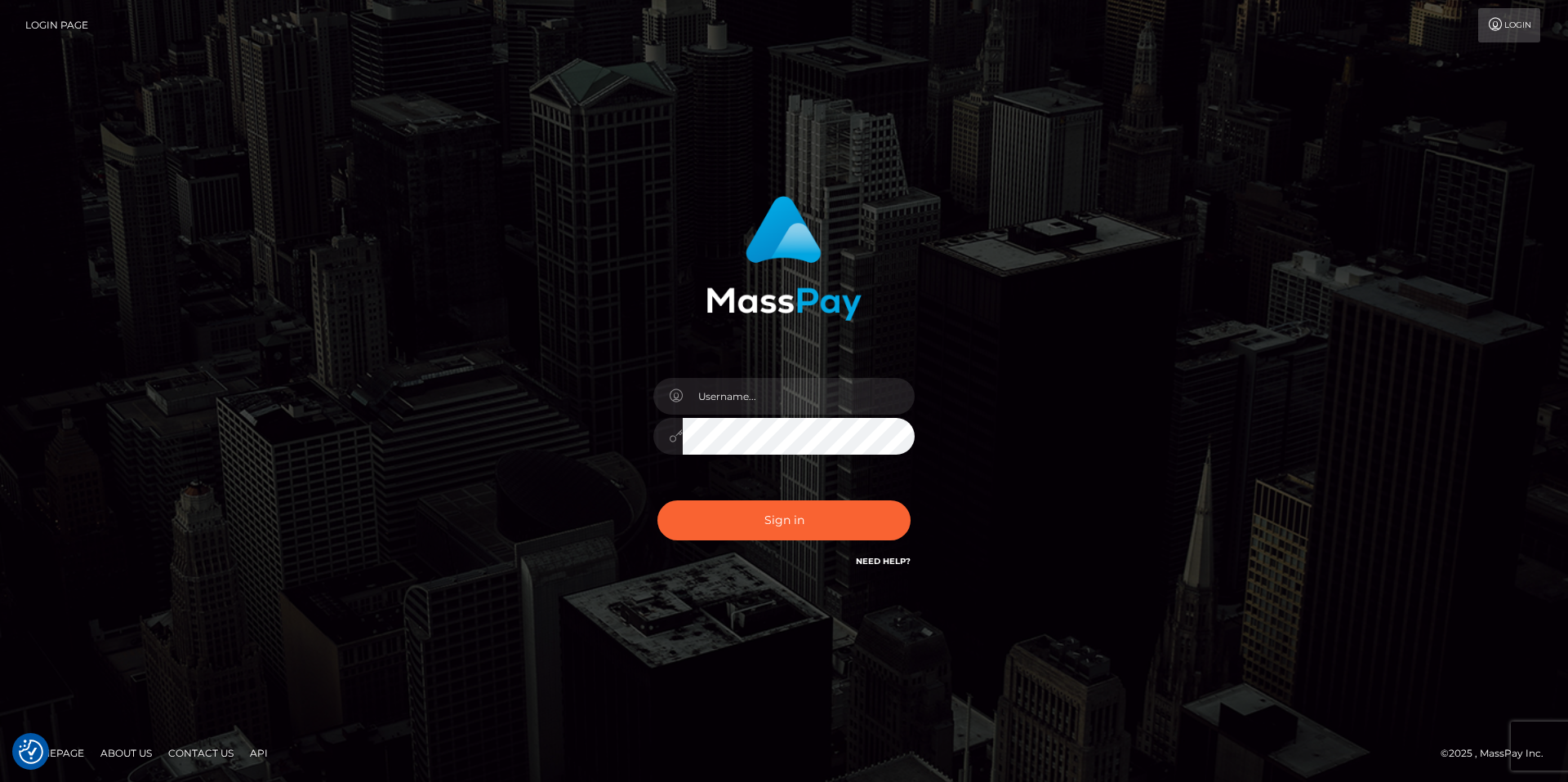
click at [786, 686] on div "Sign in" at bounding box center [784, 391] width 1568 height 661
